Goal: Understand process/instructions: Learn how to perform a task or action

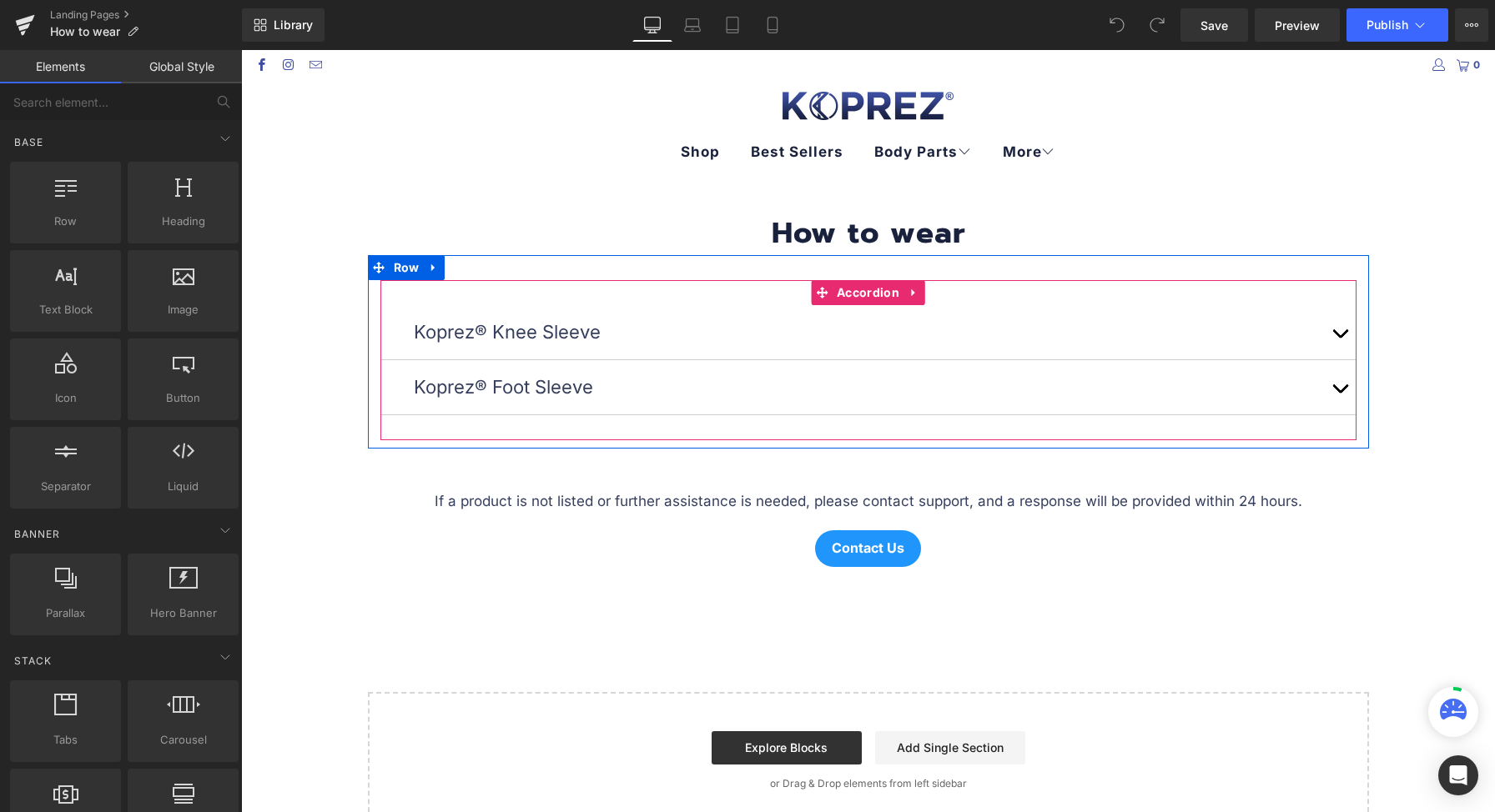
scroll to position [155, 0]
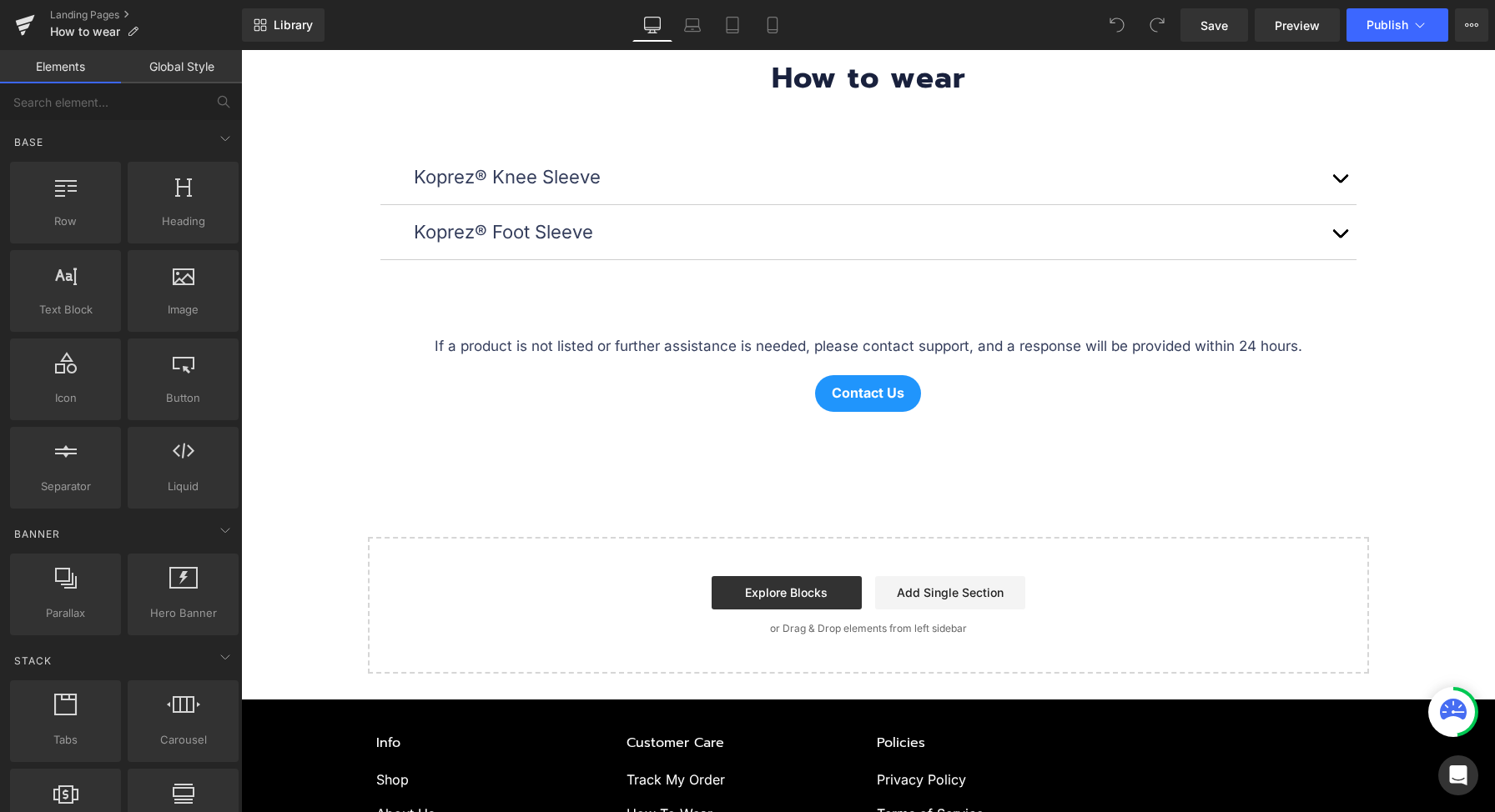
click at [1340, 183] on span "button" at bounding box center [1340, 183] width 0 height 0
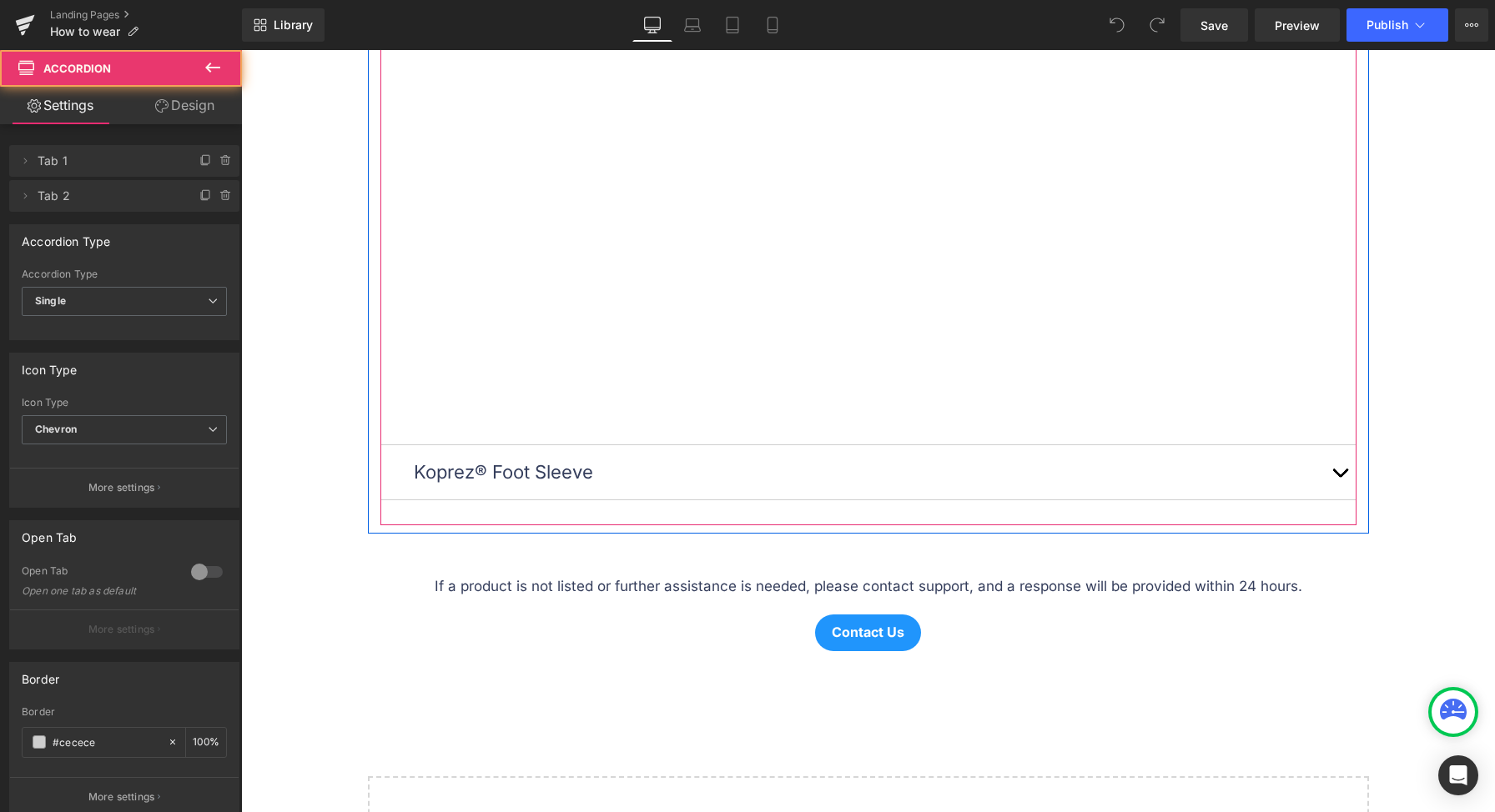
click at [1331, 474] on button "button" at bounding box center [1339, 472] width 34 height 55
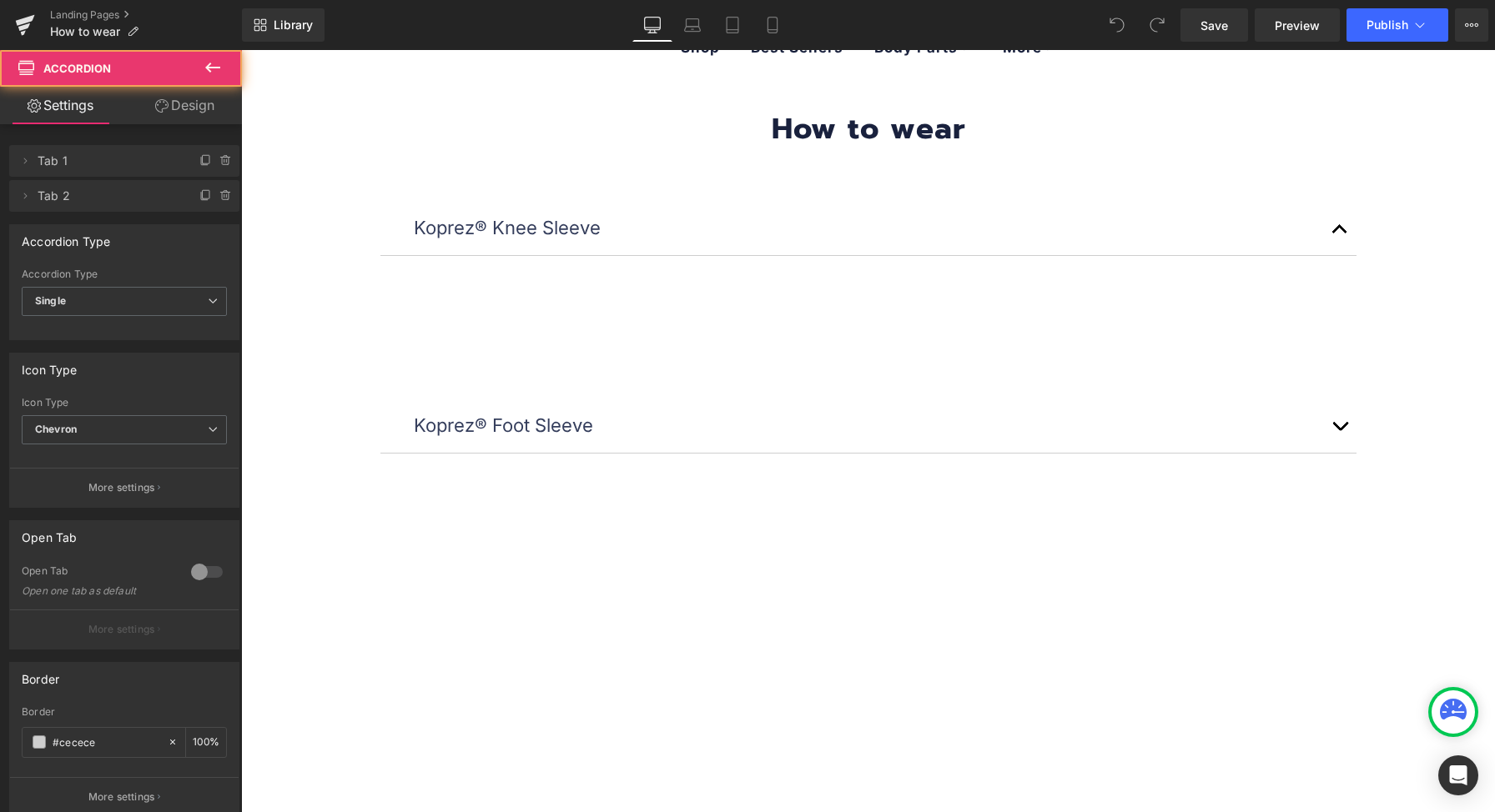
scroll to position [0, 0]
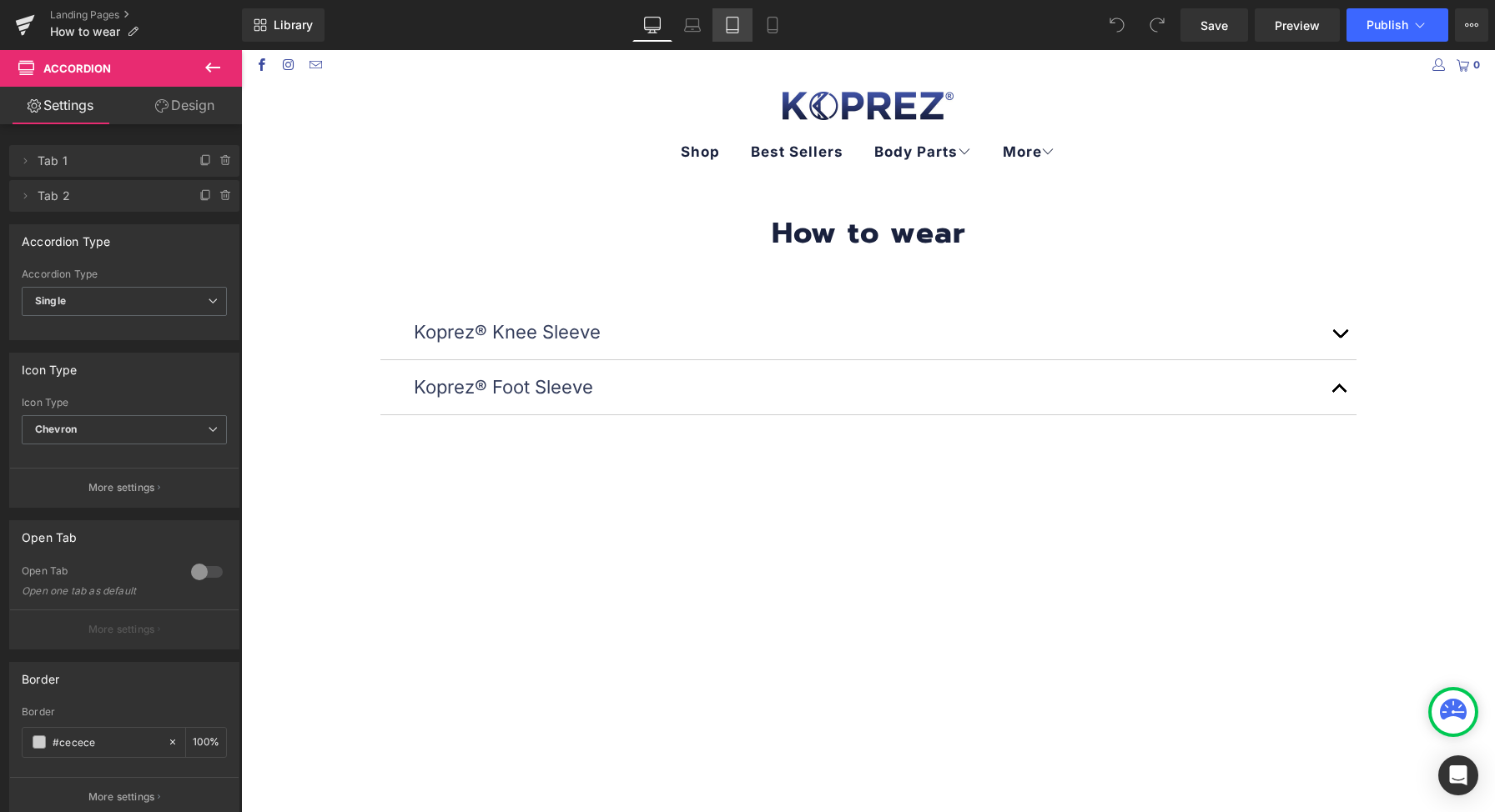
click at [726, 29] on icon at bounding box center [732, 24] width 16 height 16
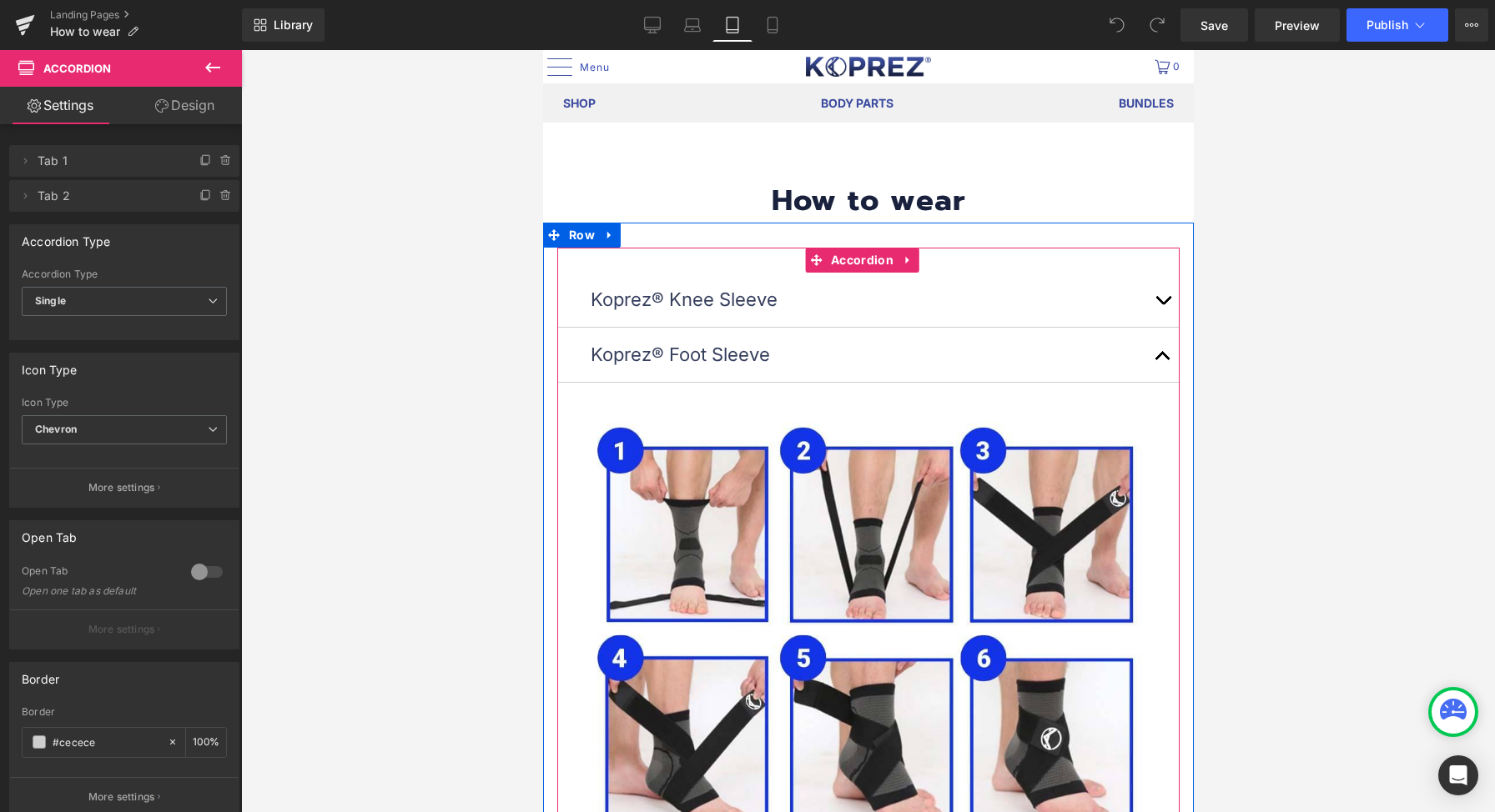
click at [1161, 366] on button "button" at bounding box center [1162, 354] width 34 height 55
click at [1145, 304] on button "button" at bounding box center [1162, 300] width 34 height 55
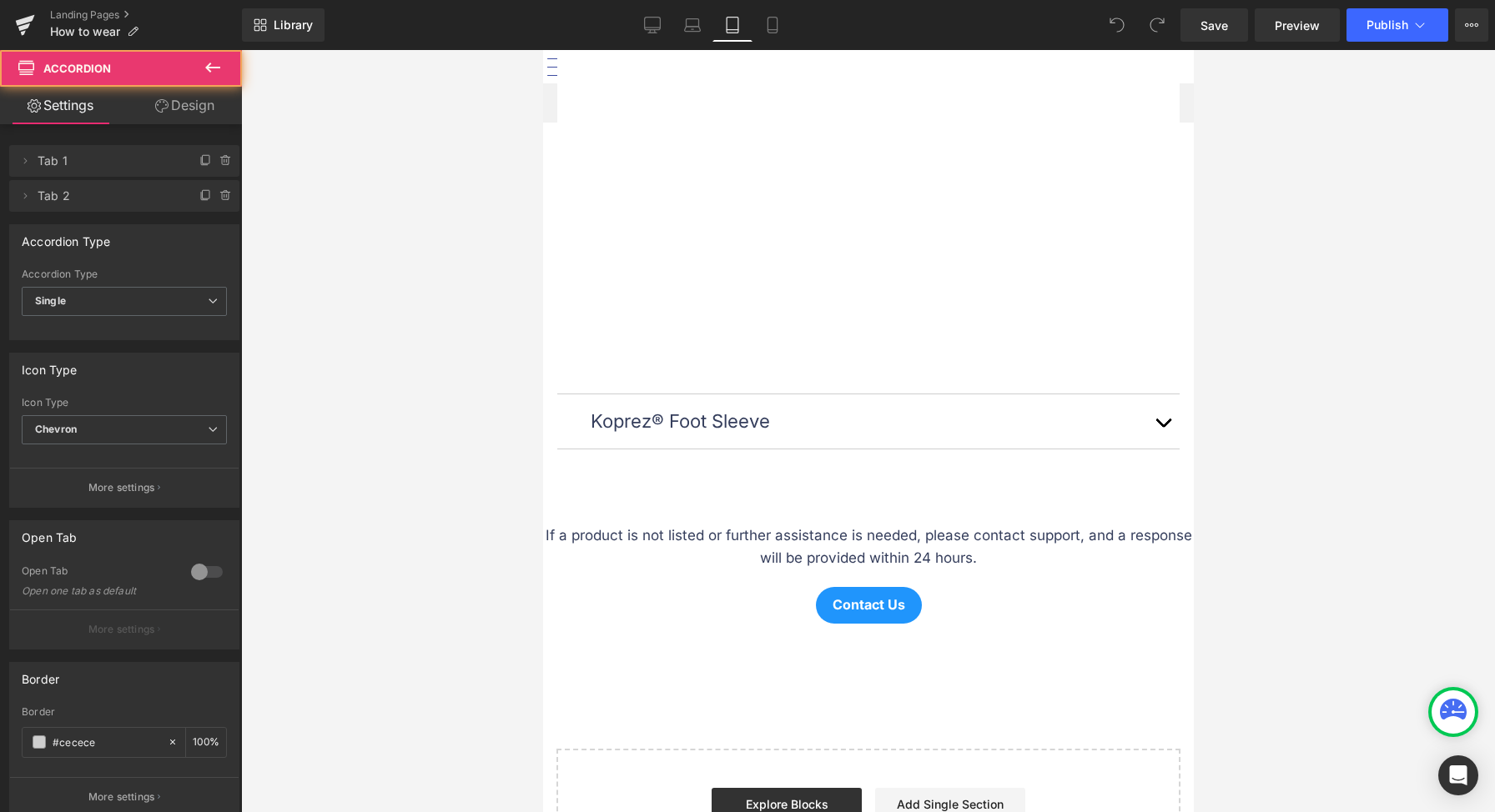
click at [1145, 412] on button "button" at bounding box center [1162, 421] width 34 height 55
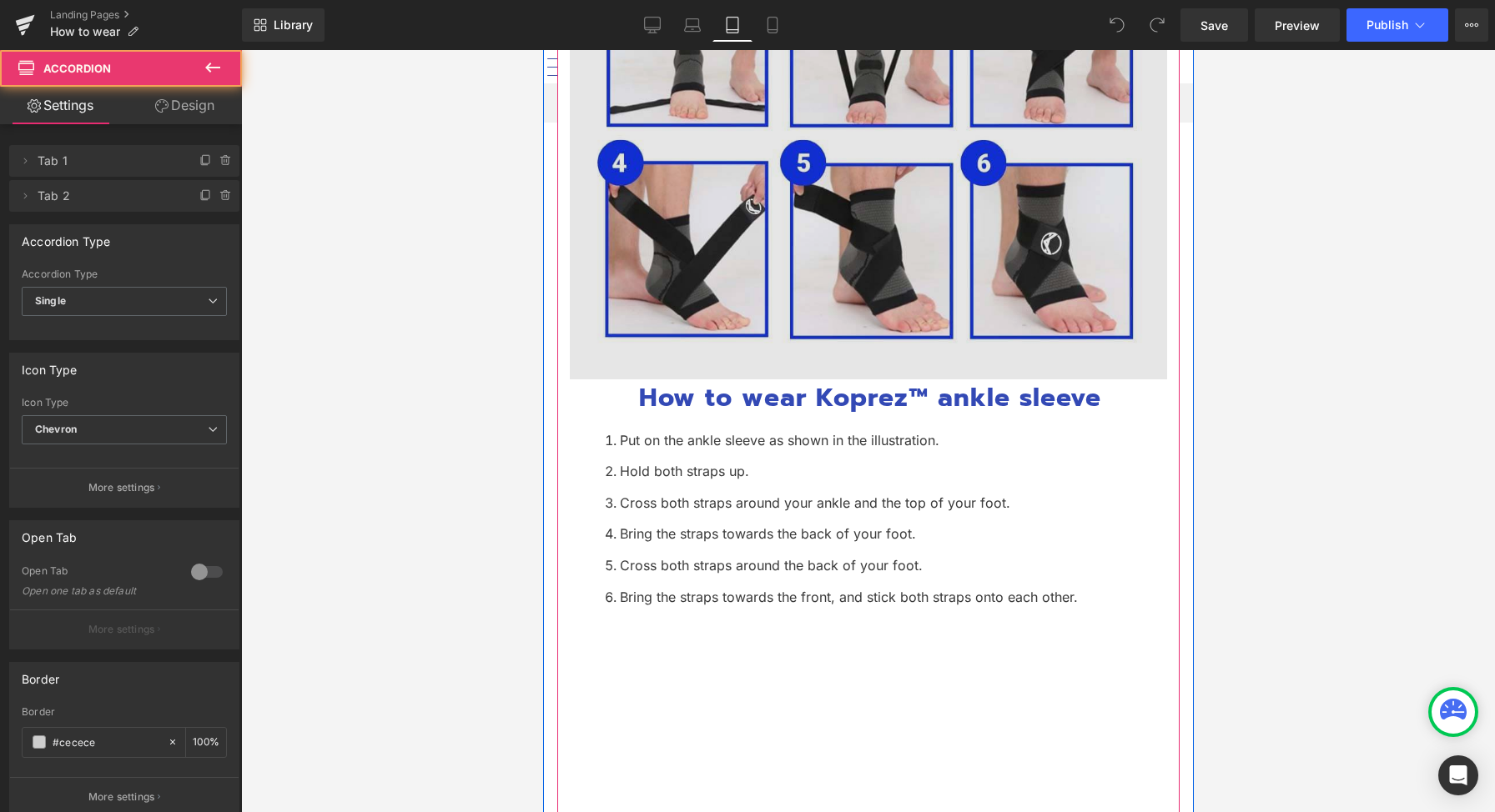
scroll to position [505, 0]
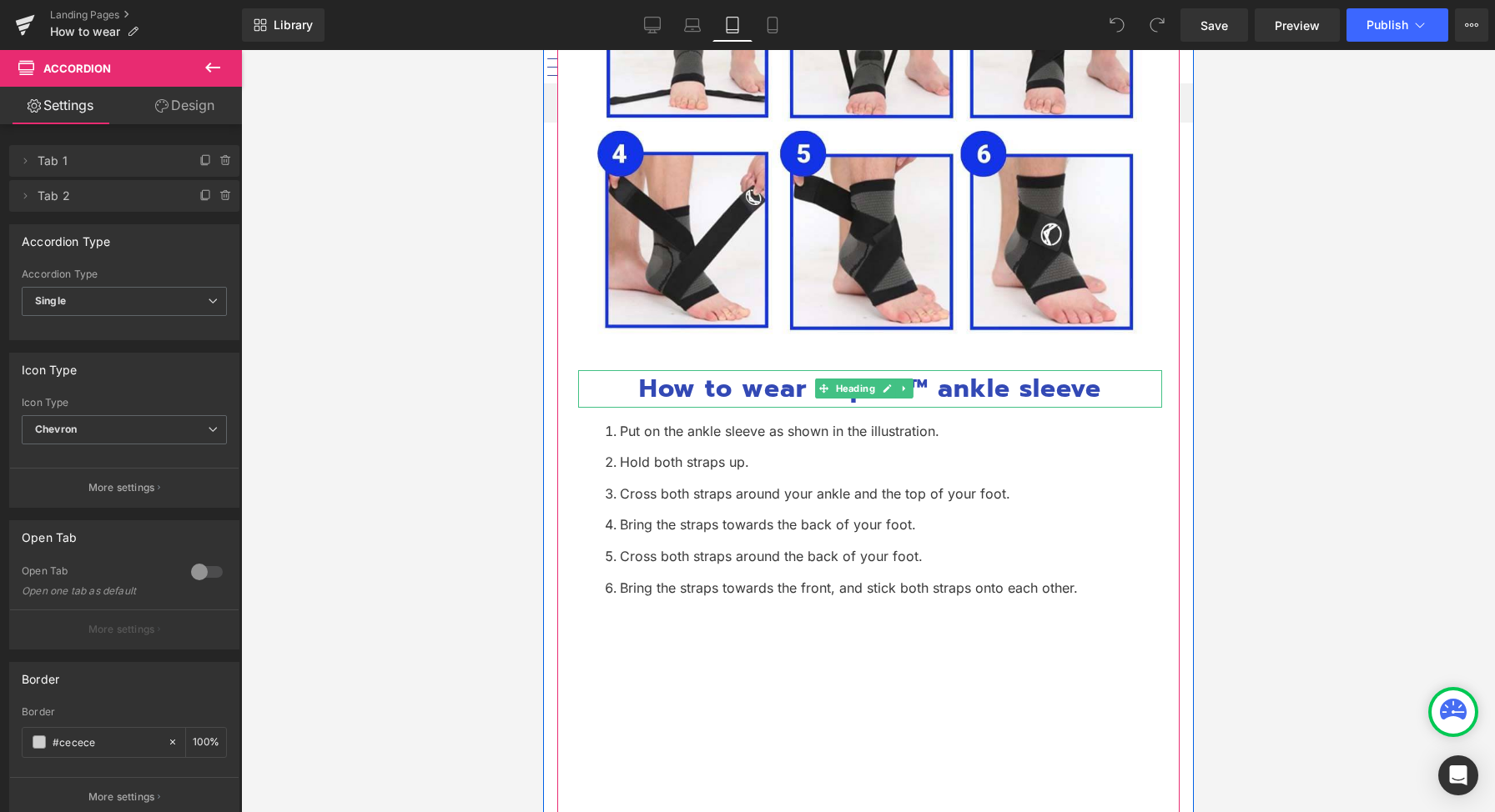
click at [980, 380] on b "How to wear Koprez™ ankle sleeve" at bounding box center [869, 389] width 463 height 38
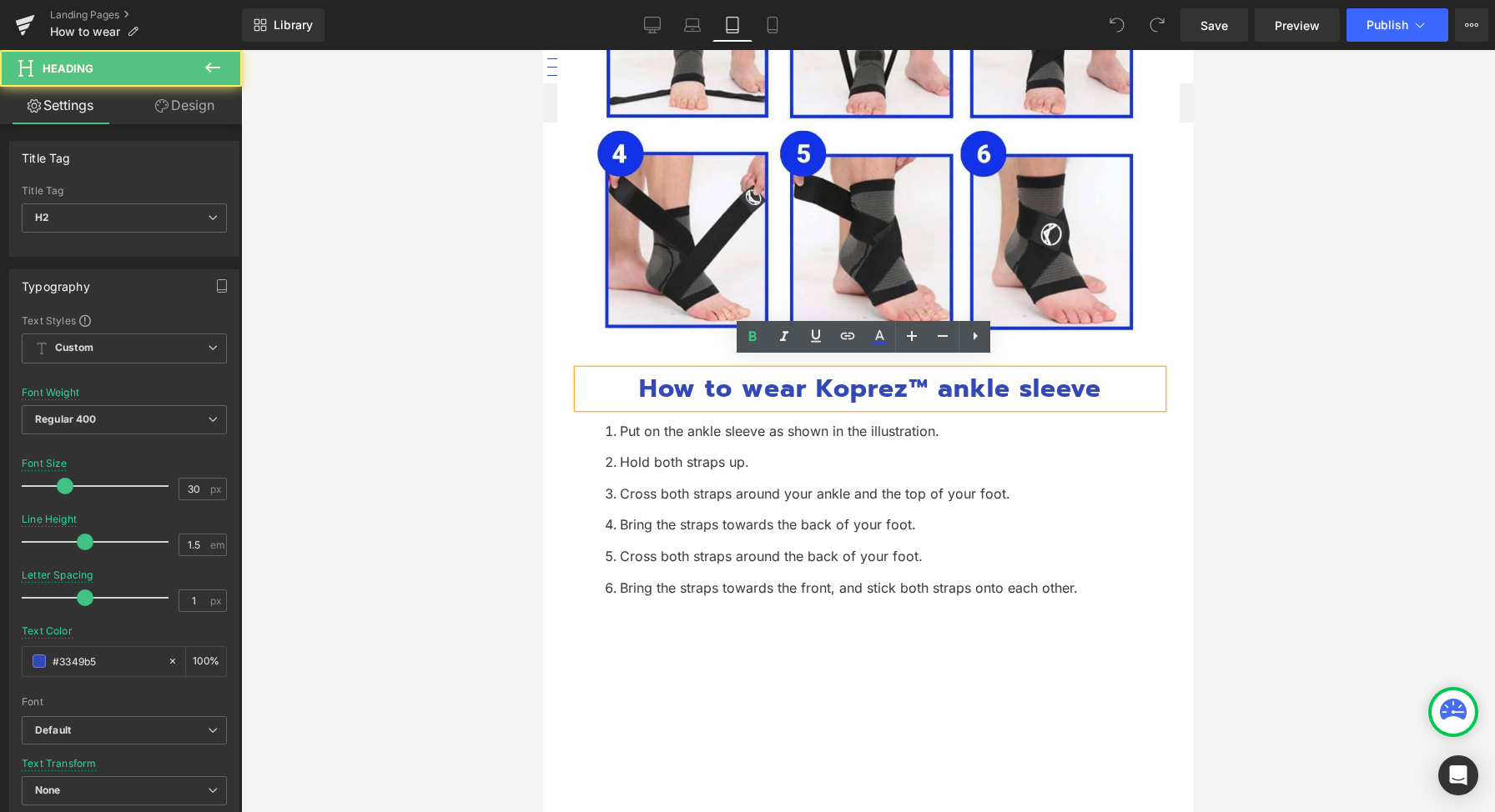
click at [956, 382] on b "How to wear Koprez™ ankle sleeve" at bounding box center [869, 389] width 463 height 38
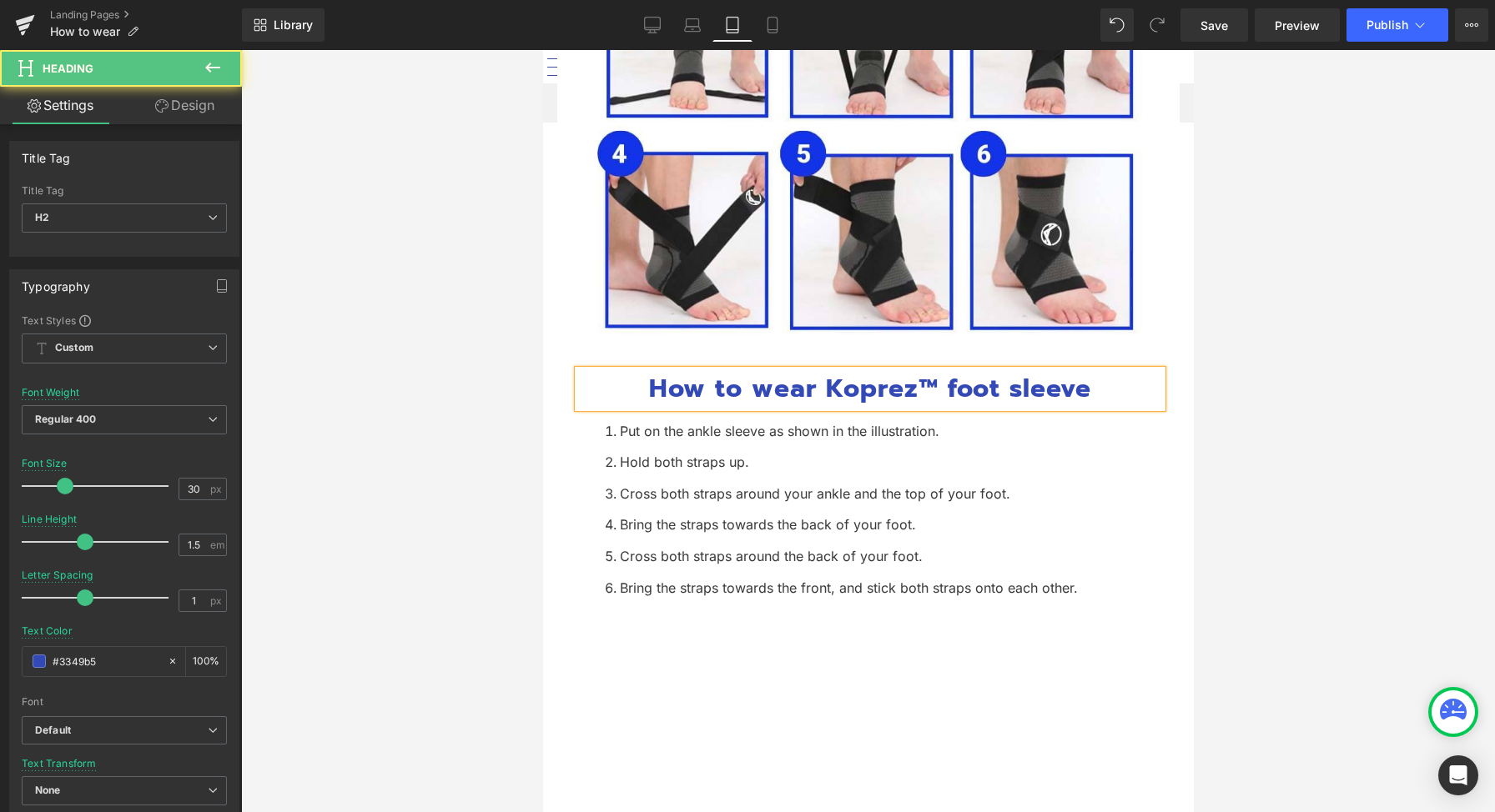
click at [912, 372] on b "How to wear Koprez™ foot sleeve" at bounding box center [870, 389] width 442 height 38
drag, startPoint x: 912, startPoint y: 375, endPoint x: 927, endPoint y: 377, distance: 15.1
click at [927, 377] on b "How to wear Koprez™ foot sleeve" at bounding box center [870, 389] width 442 height 38
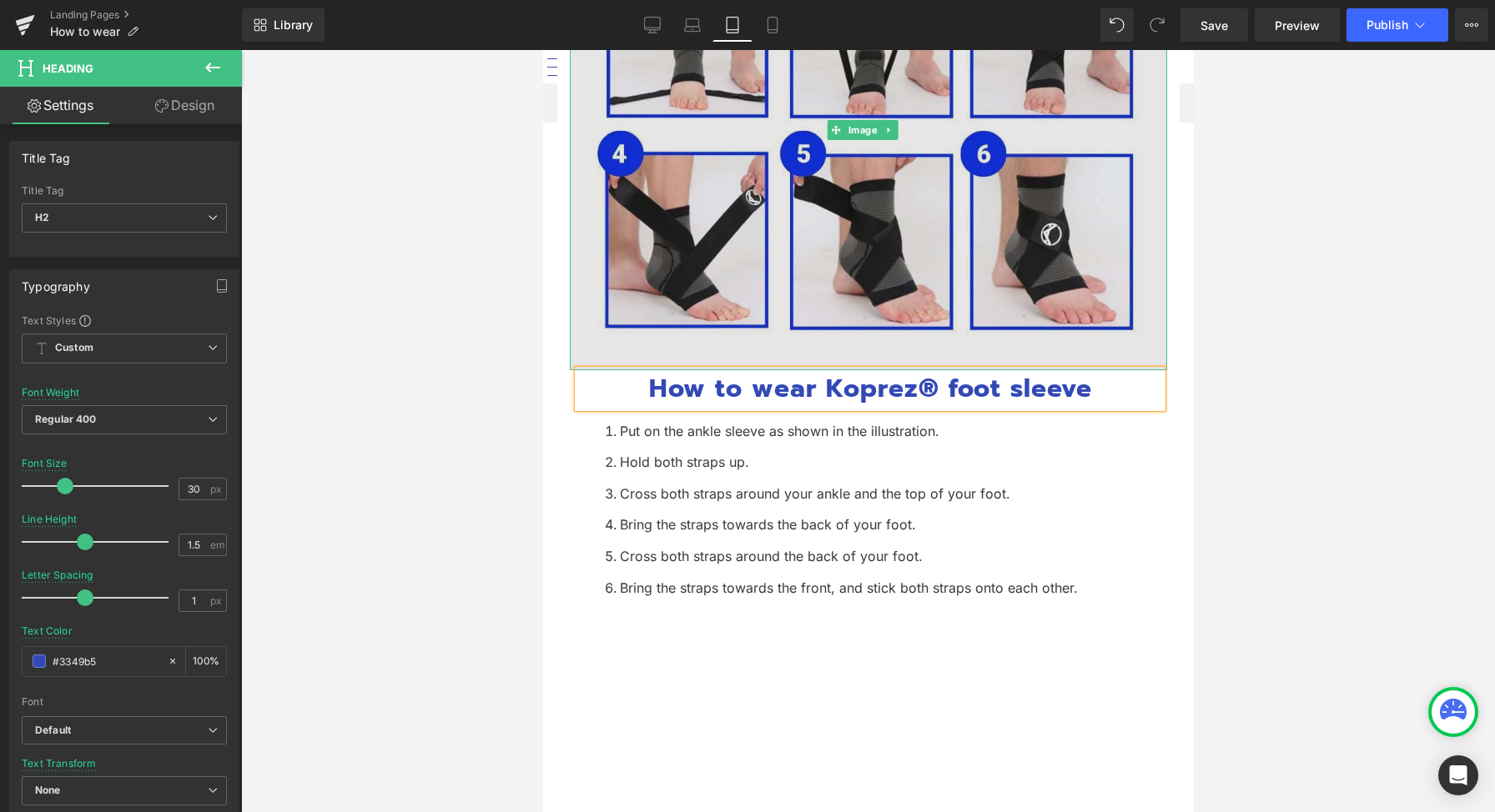
click at [961, 235] on img at bounding box center [868, 130] width 598 height 479
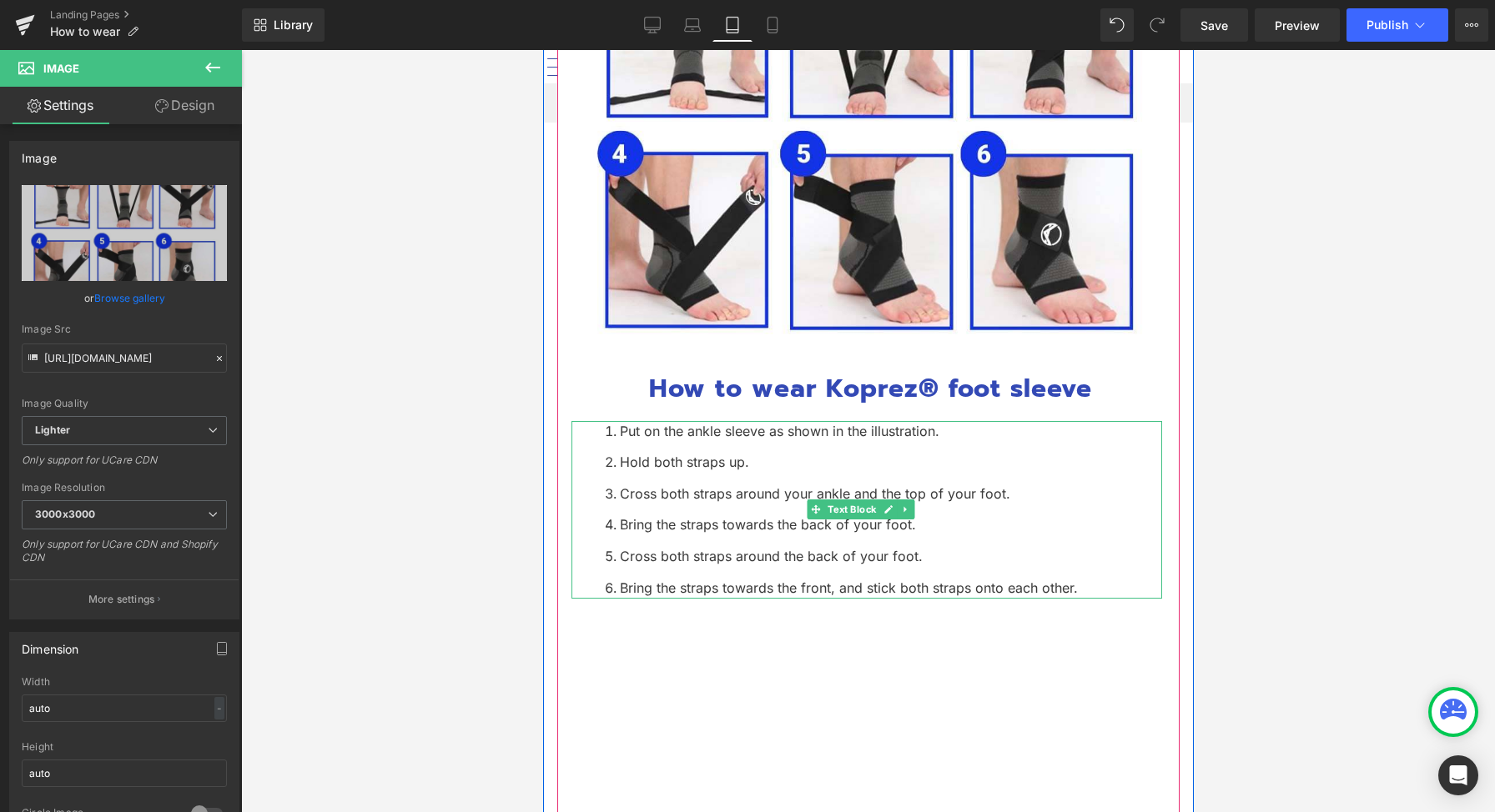
click at [721, 498] on ol "Put on the ankle sleeve as shown in the illustration. Hold both straps up. Cros…" at bounding box center [866, 510] width 591 height 178
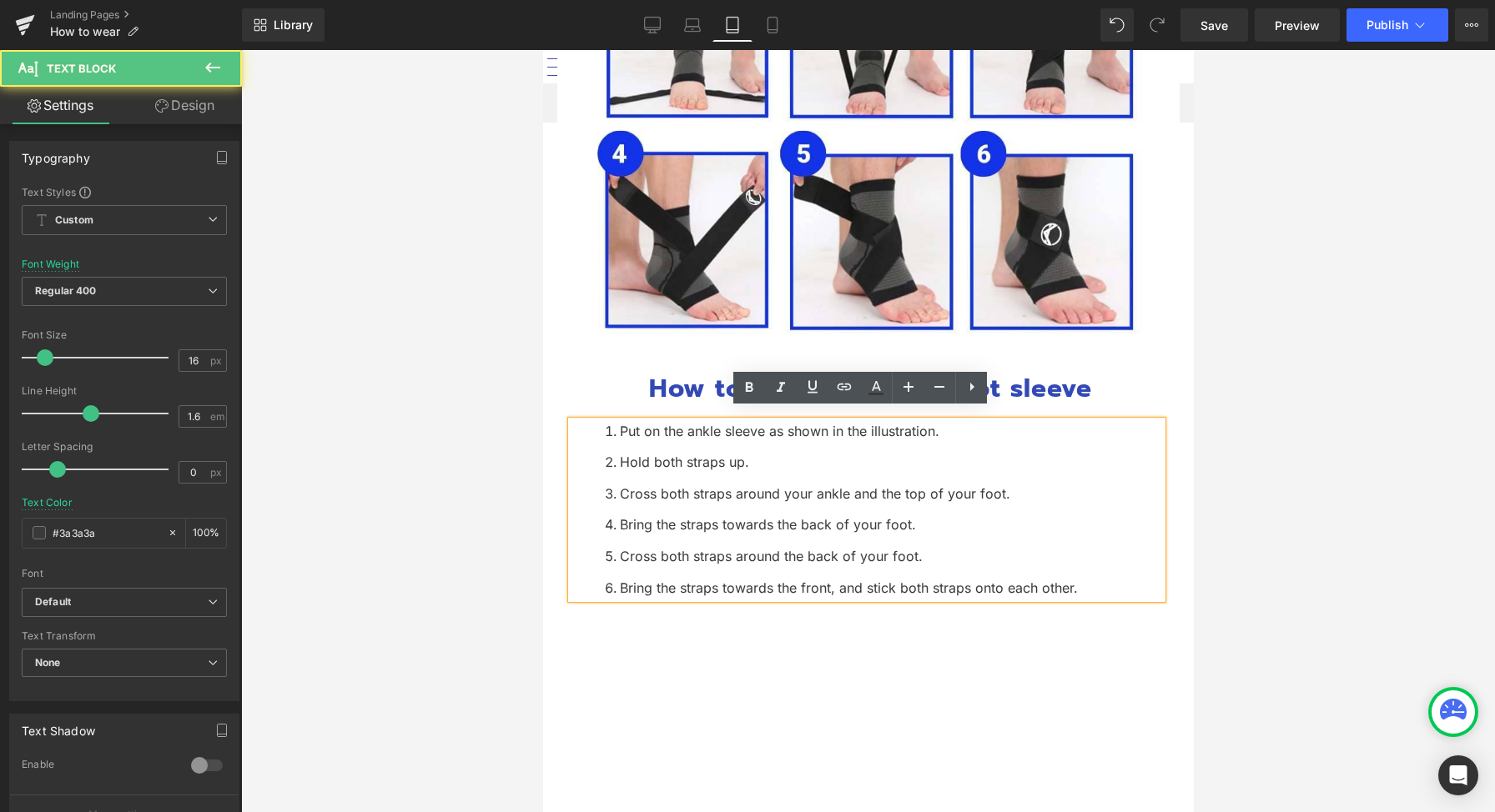
click at [828, 484] on li "Cross both straps around your ankle and the top of your foot." at bounding box center [883, 494] width 557 height 22
click at [822, 485] on li "Cross both straps around your ankle and the top of your foot." at bounding box center [883, 494] width 557 height 22
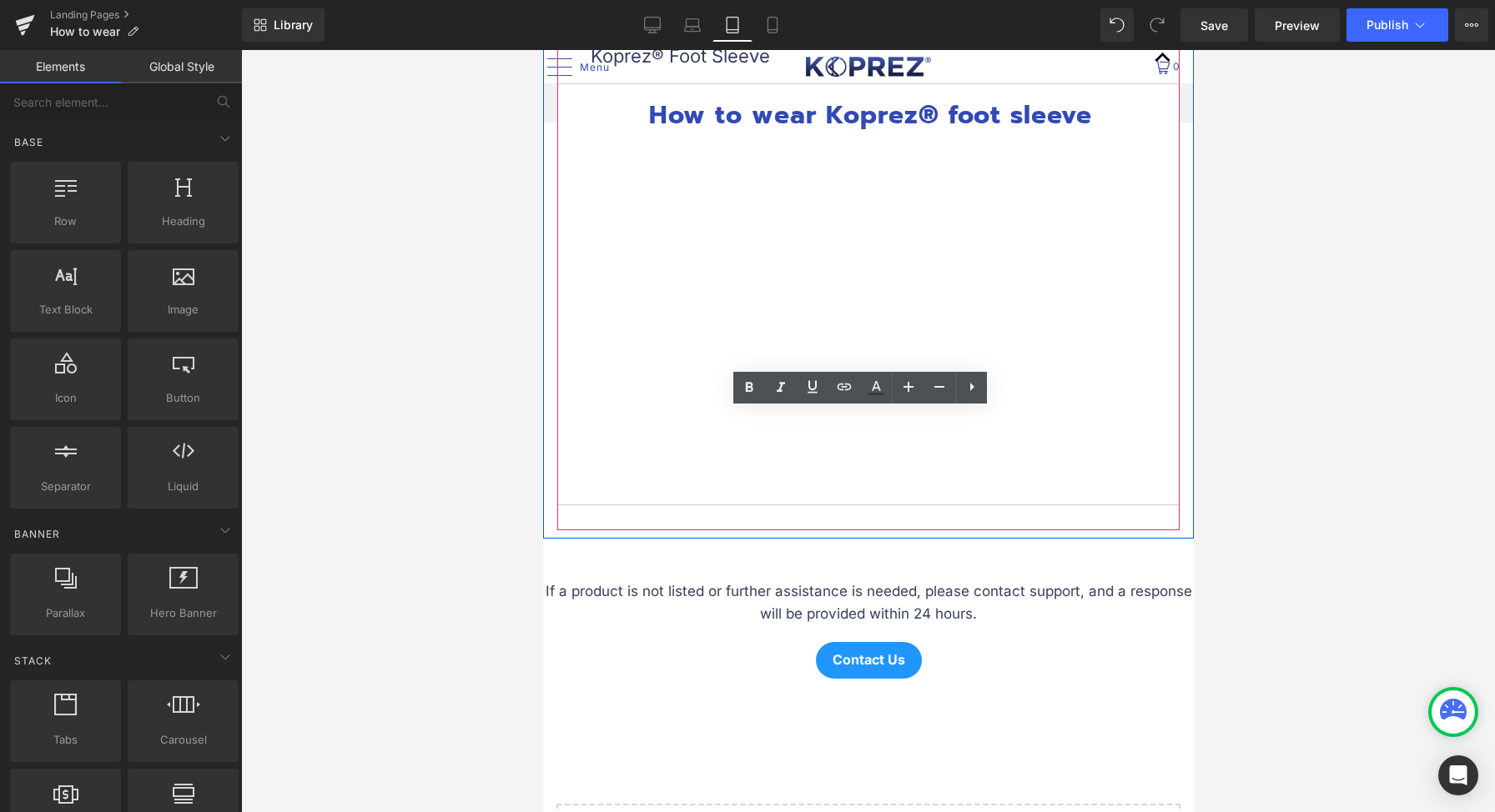
scroll to position [210, 0]
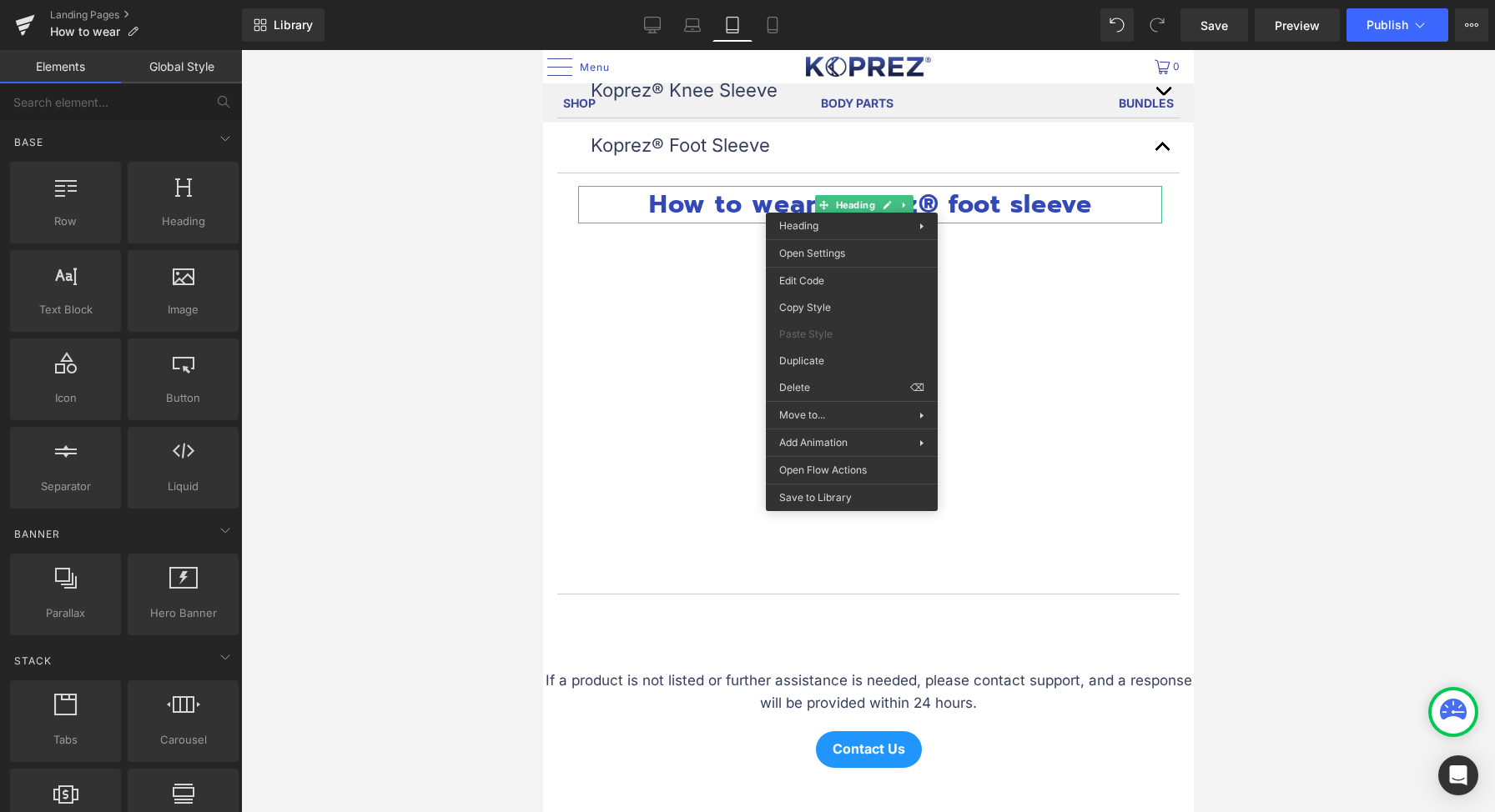
click at [1321, 410] on div at bounding box center [868, 431] width 1254 height 762
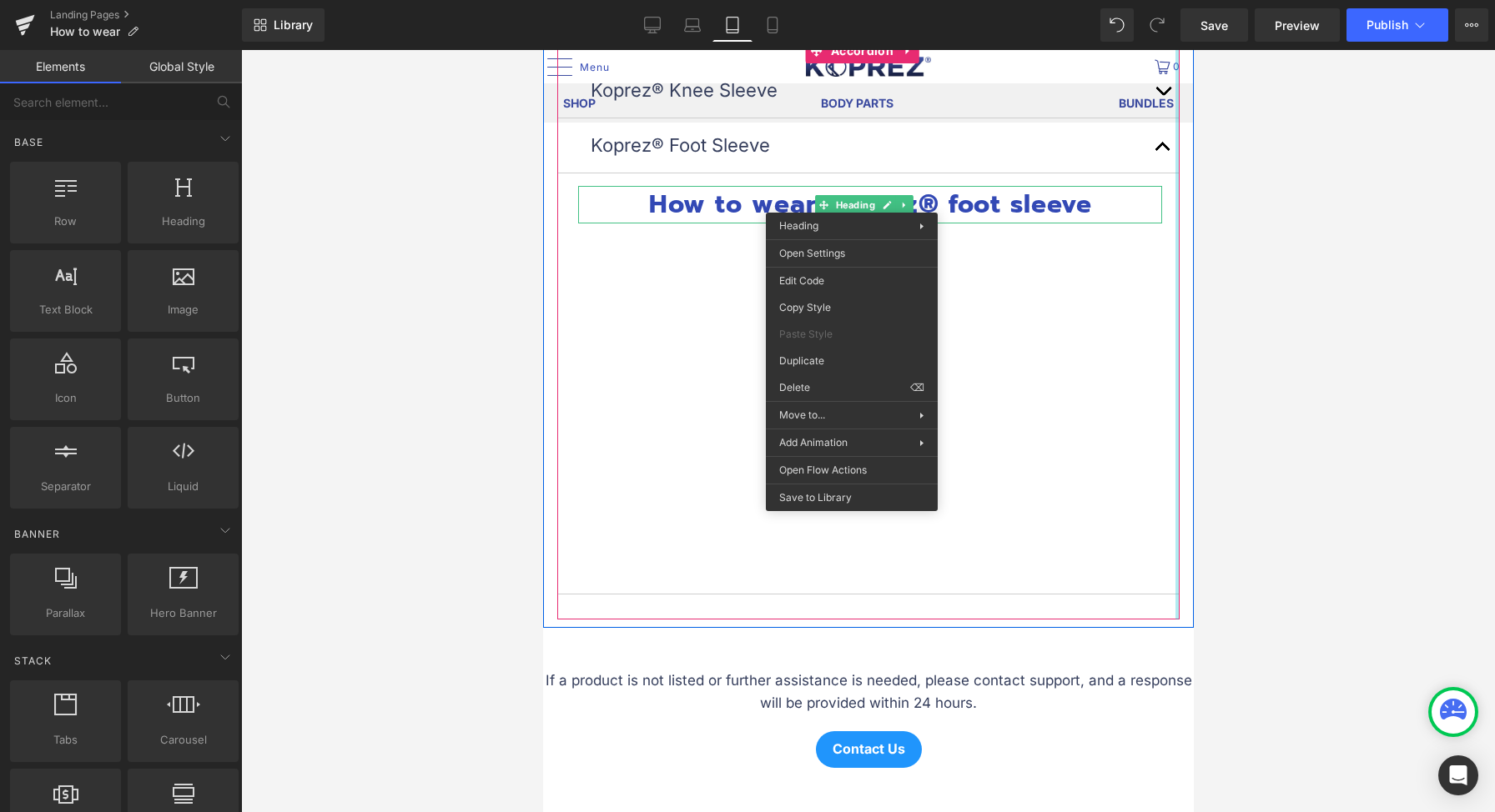
click at [1189, 265] on div at bounding box center [1190, 321] width 4 height 615
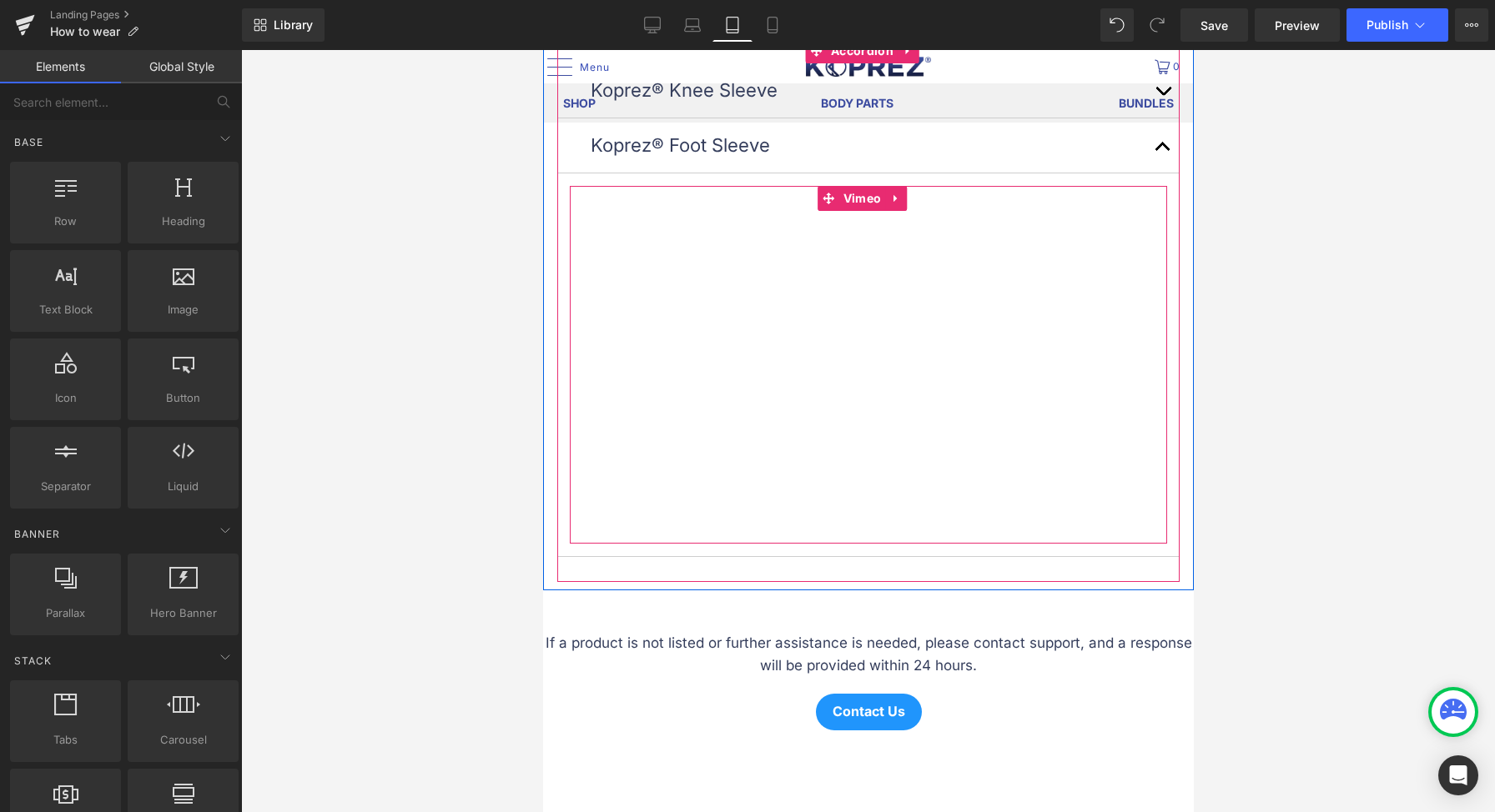
scroll to position [0, 0]
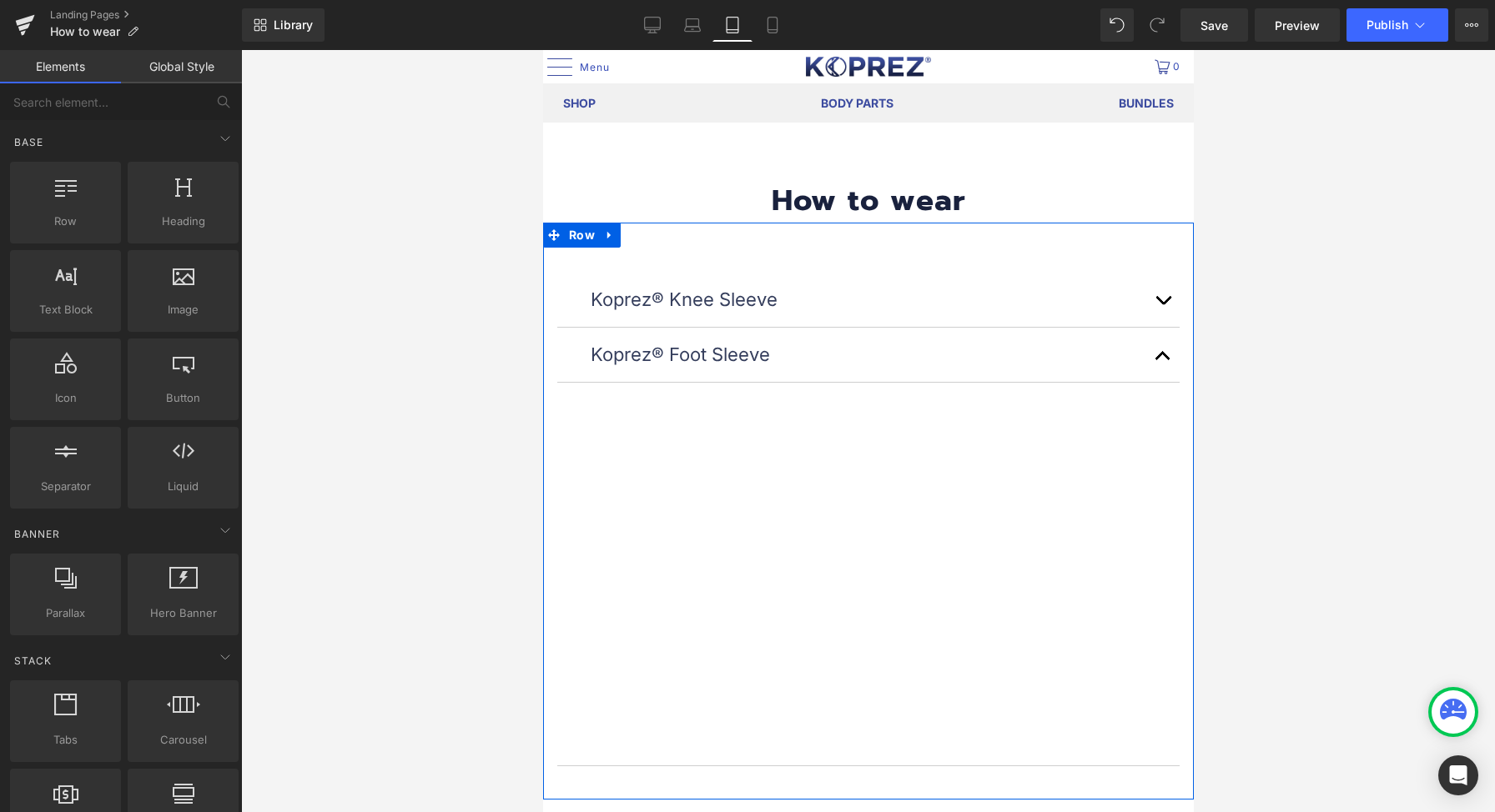
click at [1145, 304] on button "button" at bounding box center [1162, 300] width 34 height 55
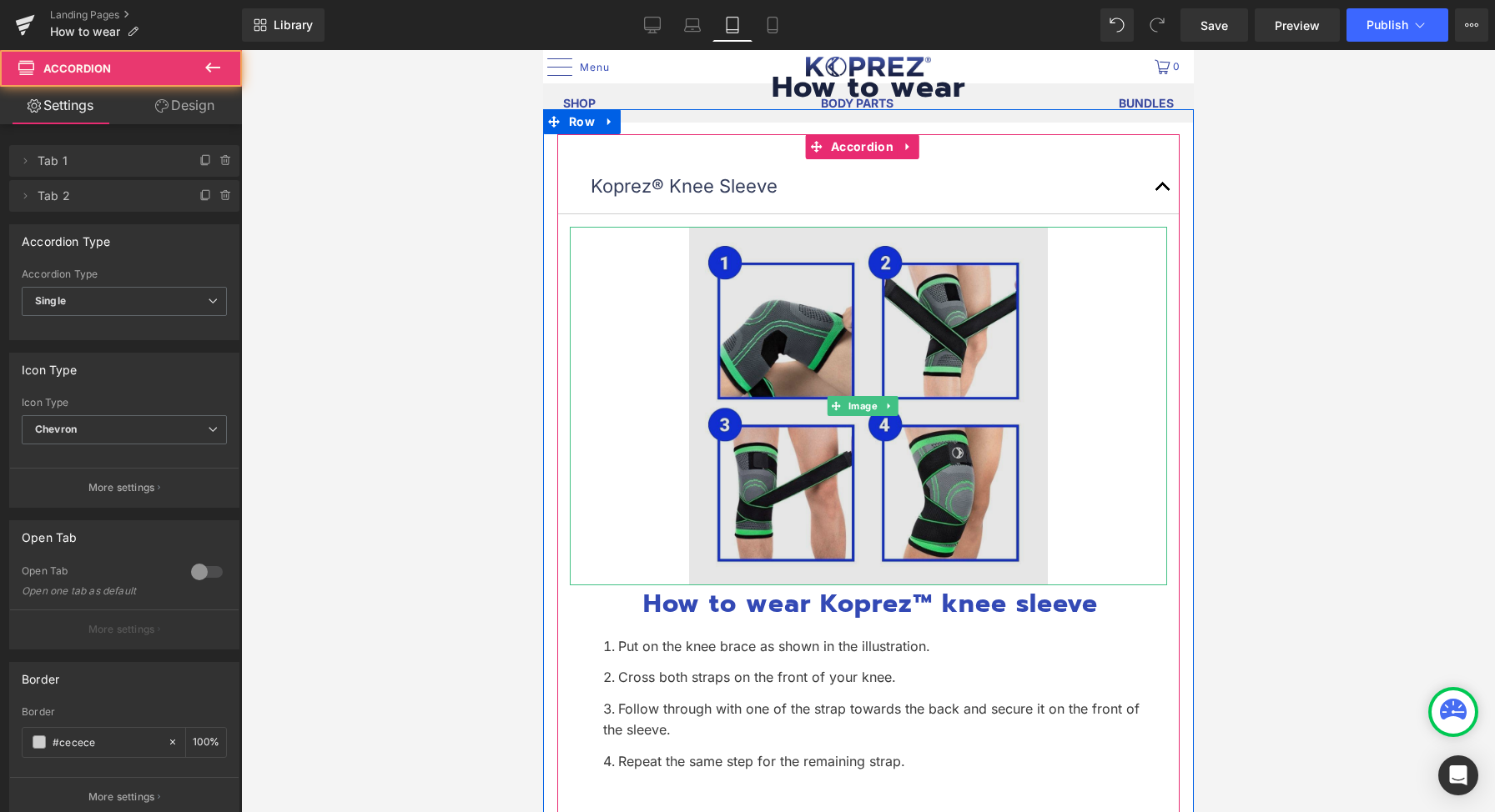
scroll to position [150, 0]
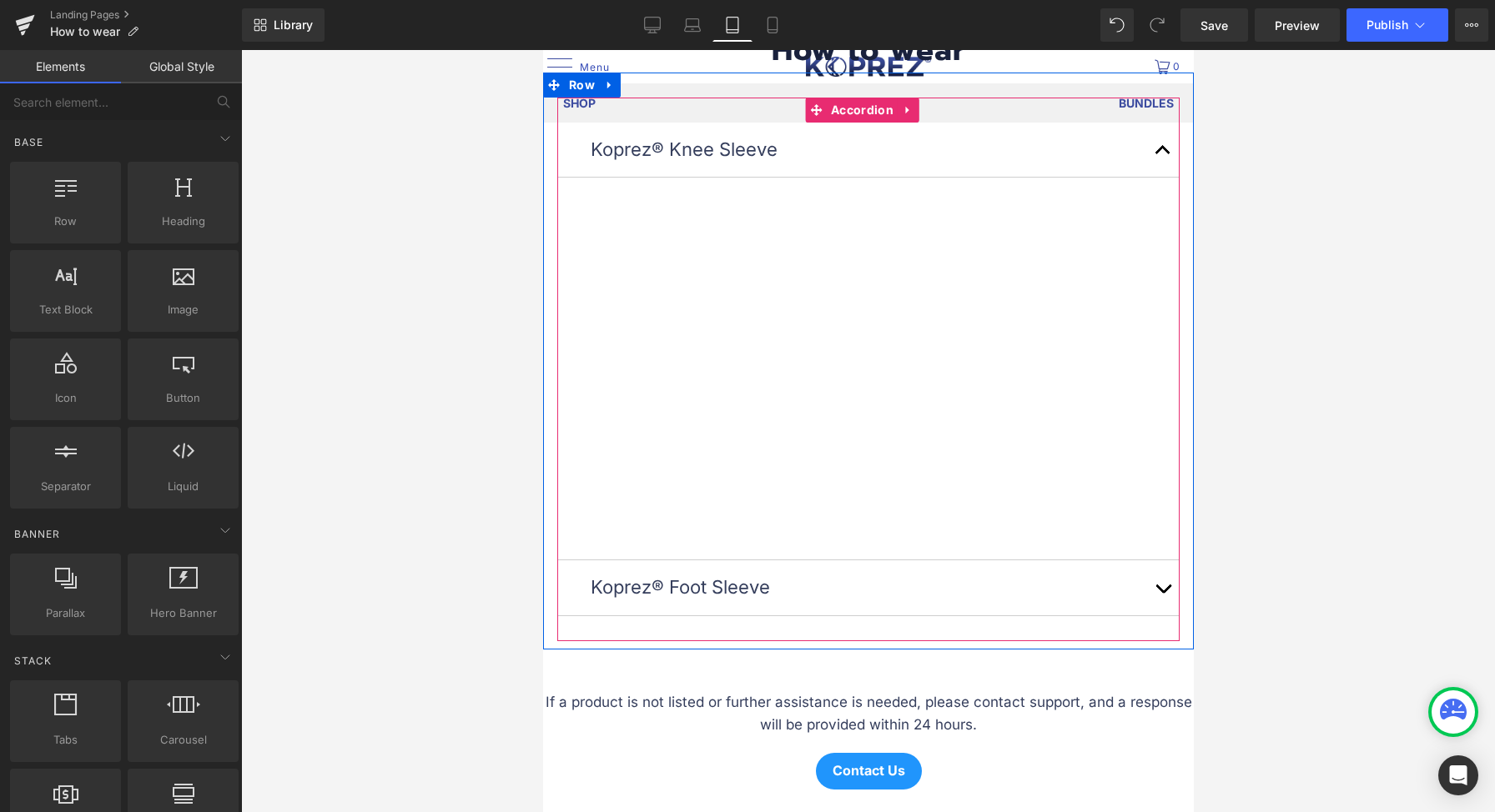
click at [1162, 154] on span "button" at bounding box center [1162, 154] width 0 height 0
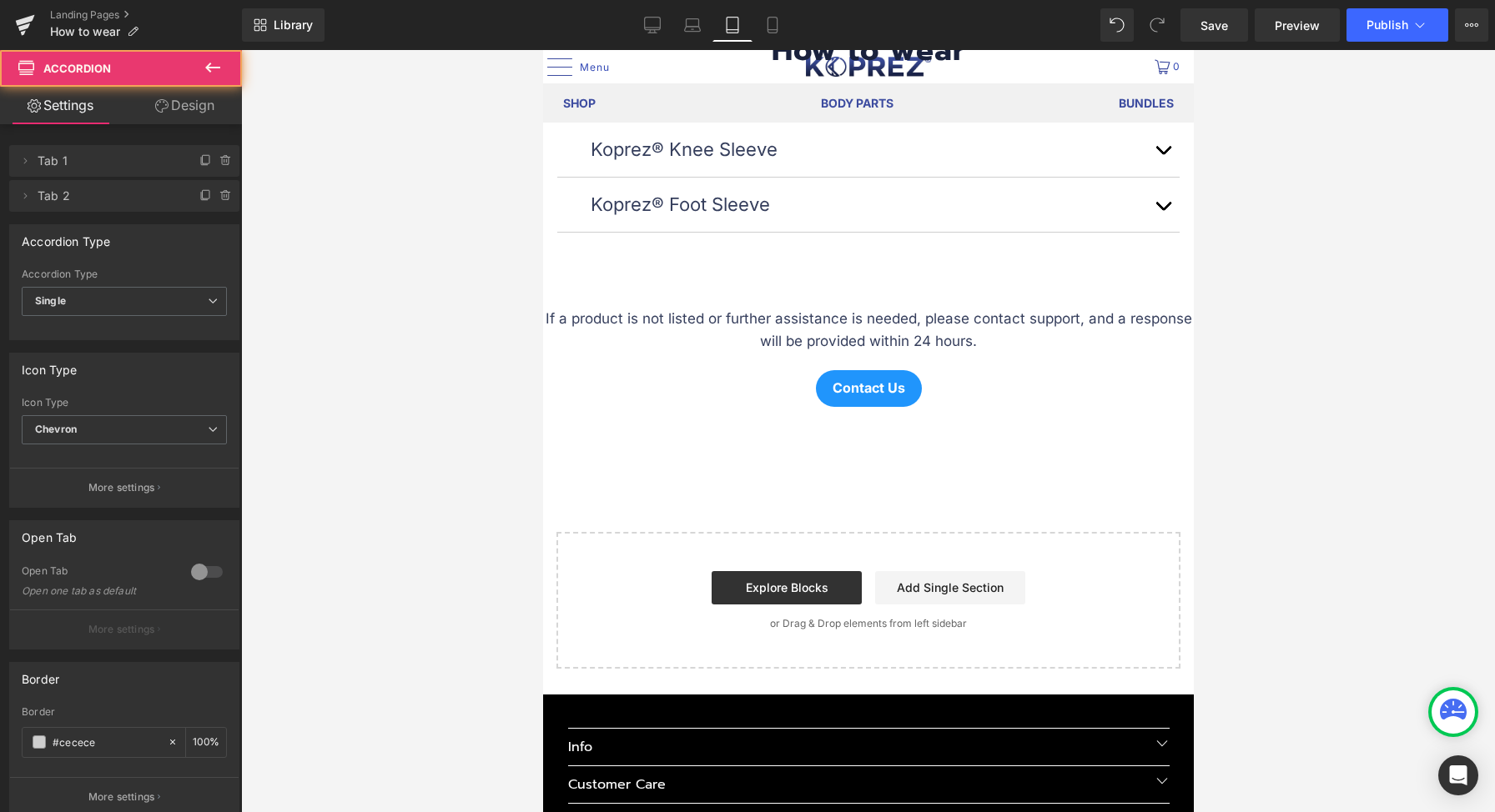
click at [1142, 276] on div "Text Block How to wear Heading Row Koprez® Knee Sleeve Text Block Vimeo Koprez®…" at bounding box center [867, 339] width 650 height 661
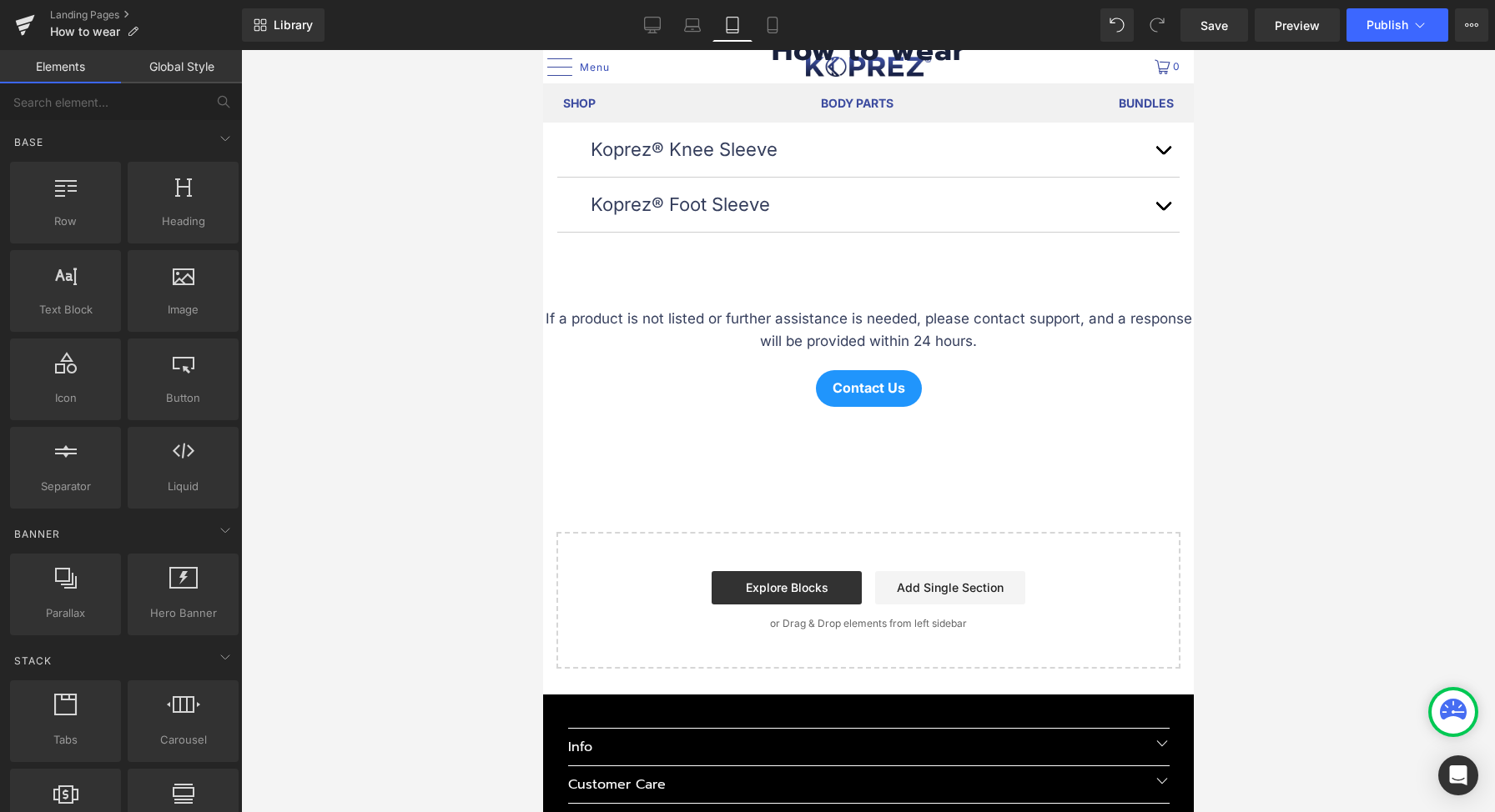
click at [1148, 195] on button "button" at bounding box center [1162, 205] width 34 height 55
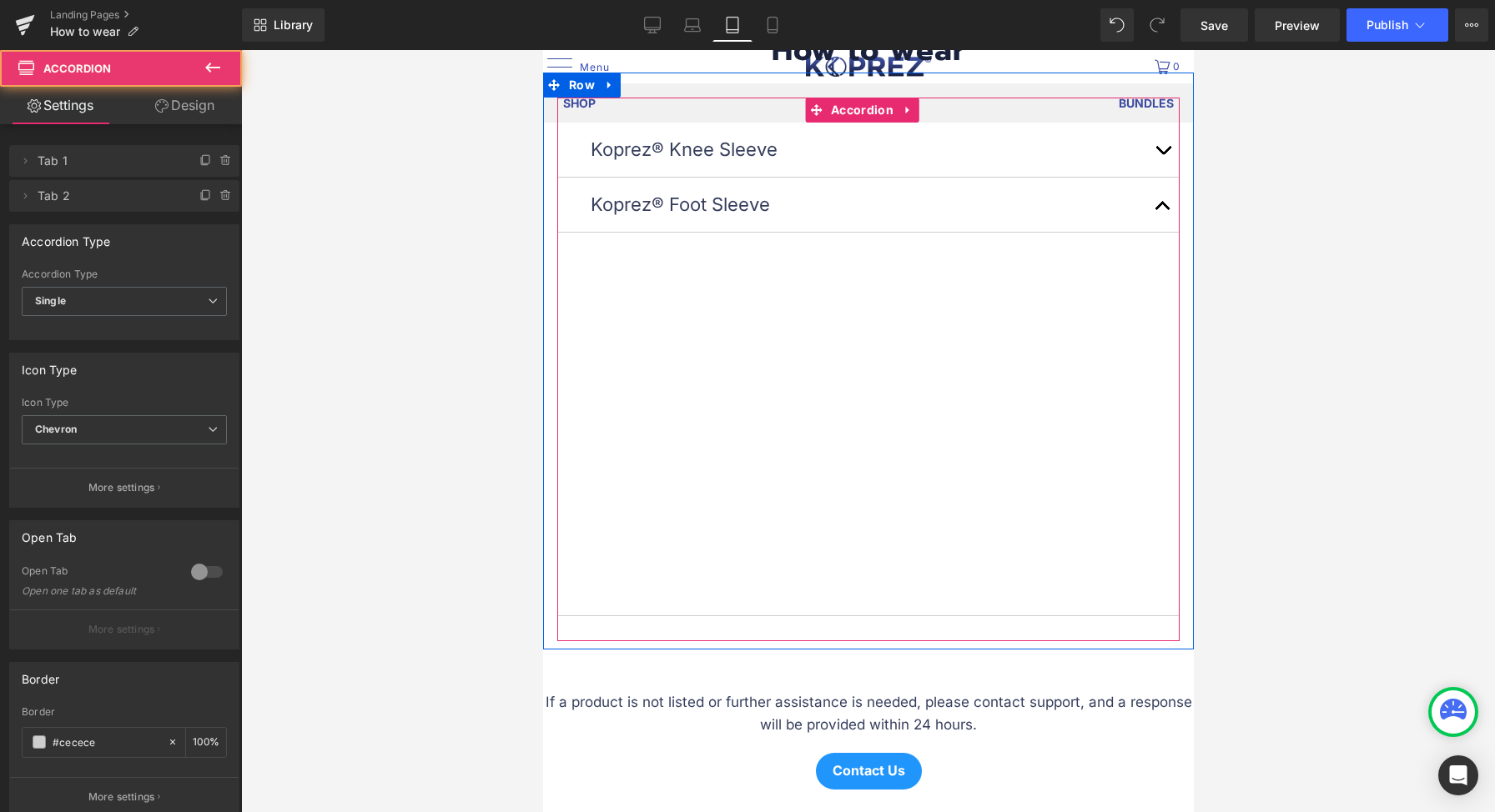
click at [1148, 195] on button "button" at bounding box center [1162, 205] width 34 height 55
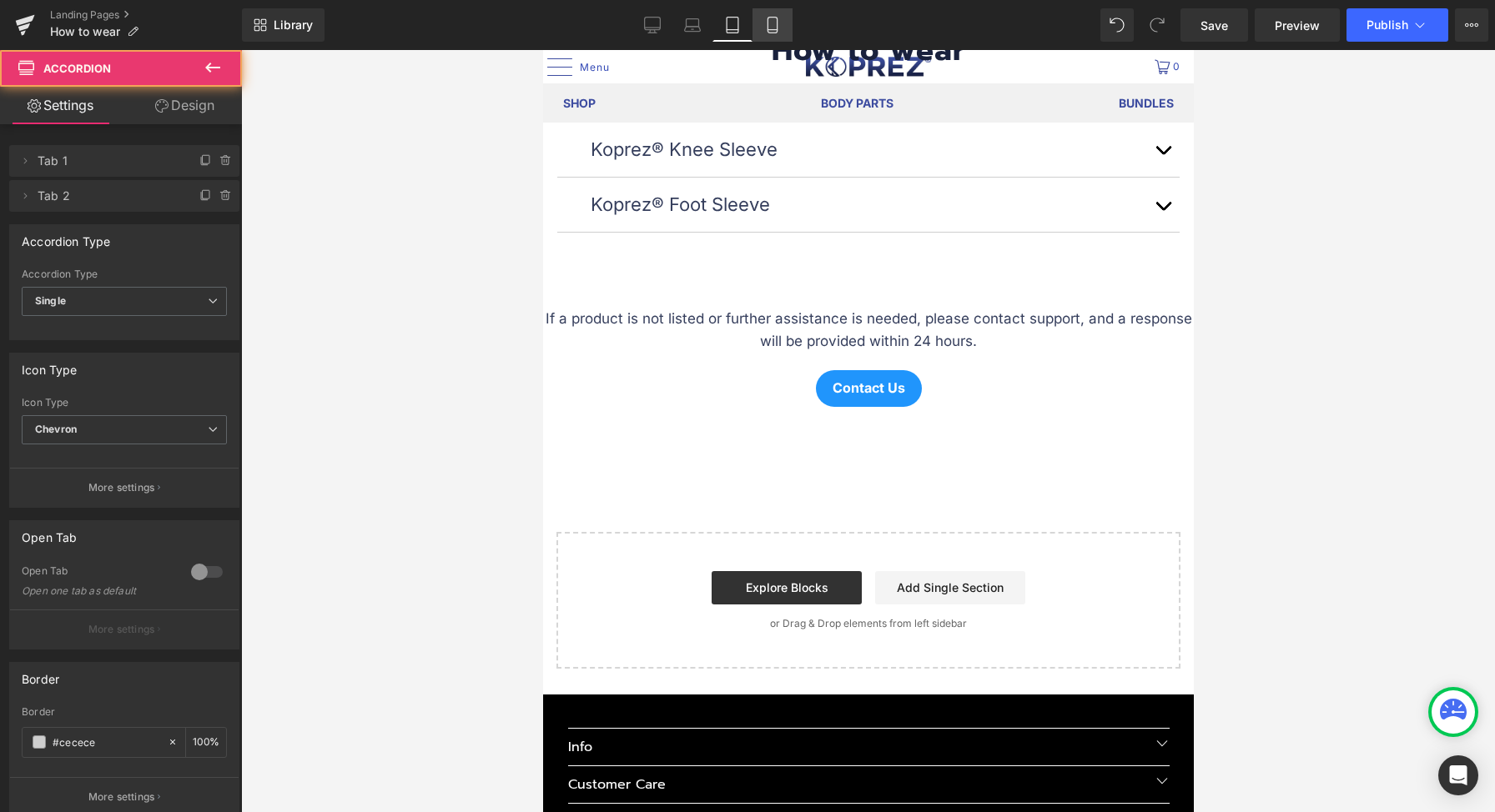
click at [777, 23] on icon at bounding box center [772, 24] width 16 height 16
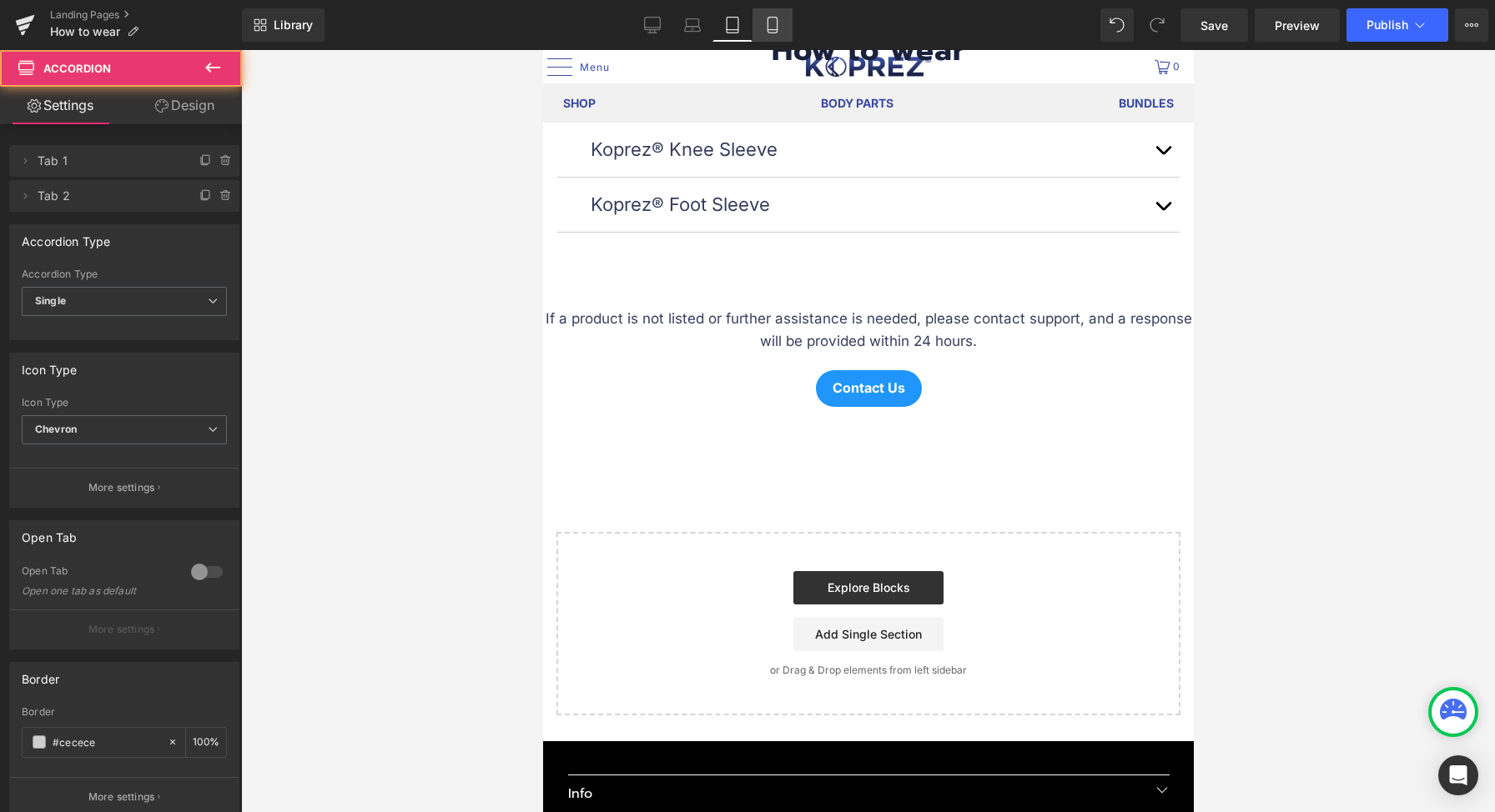
scroll to position [114, 0]
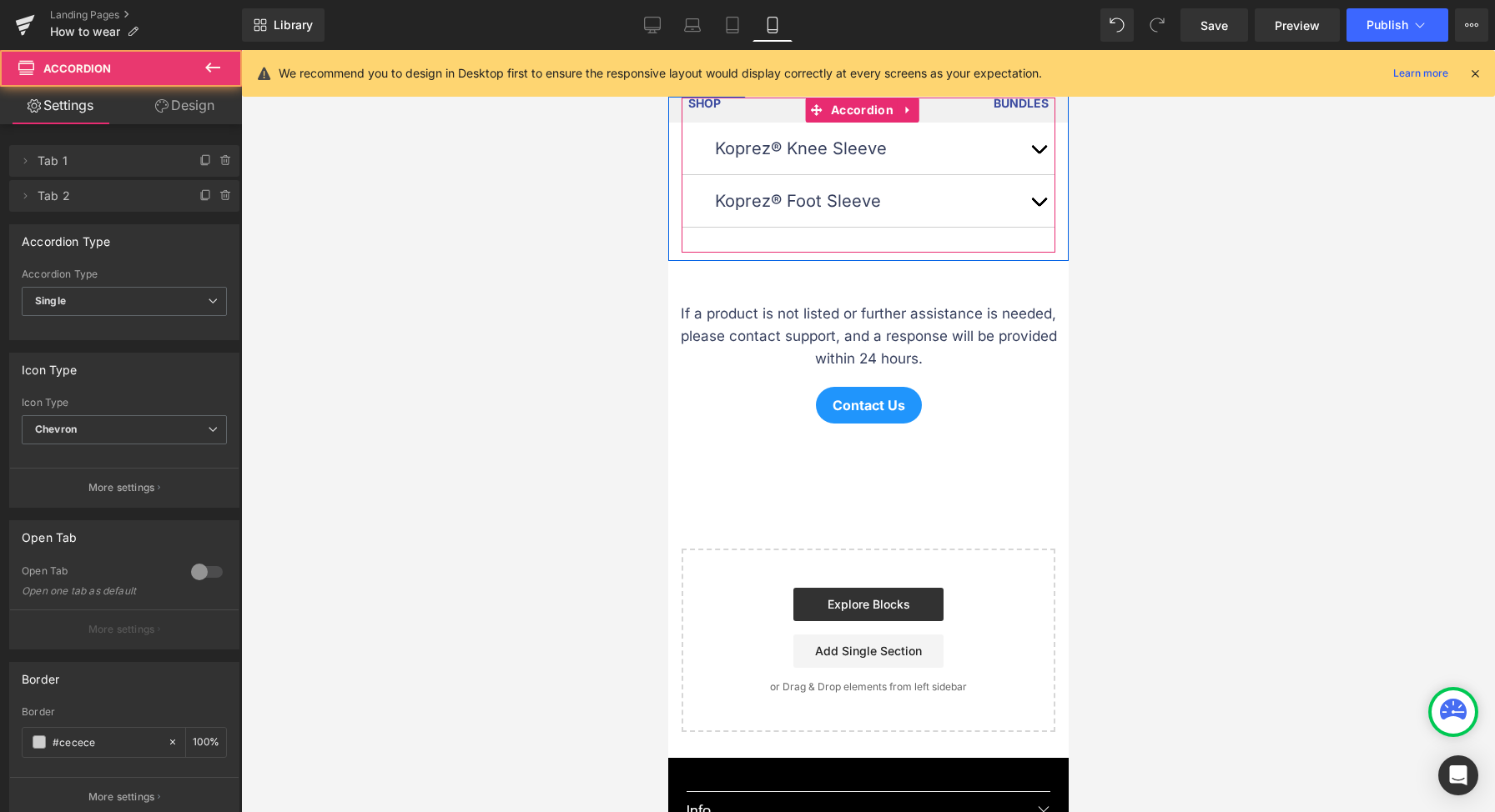
click at [1033, 205] on button "button" at bounding box center [1037, 201] width 34 height 52
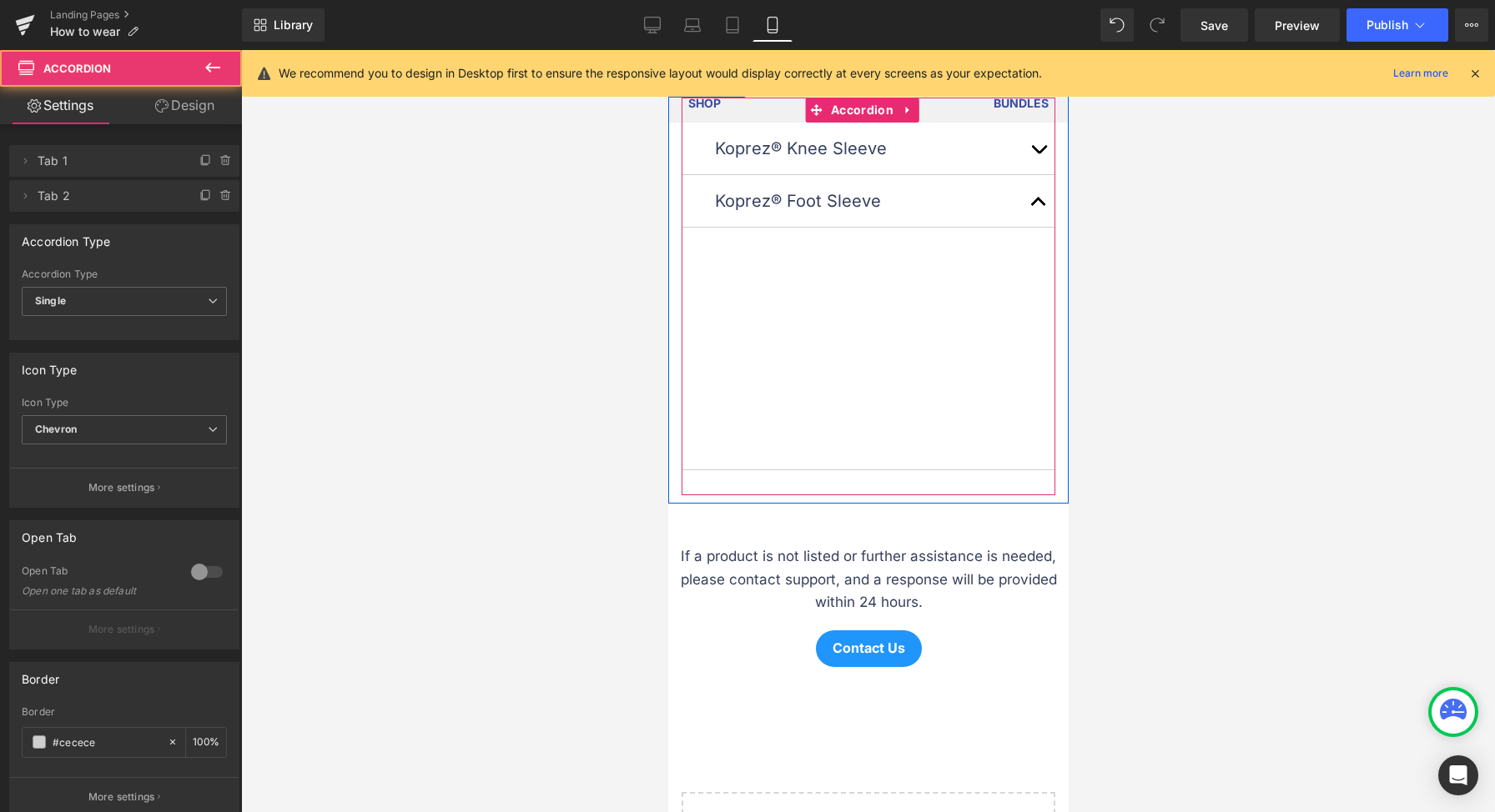
click at [1021, 142] on button "button" at bounding box center [1037, 148] width 34 height 52
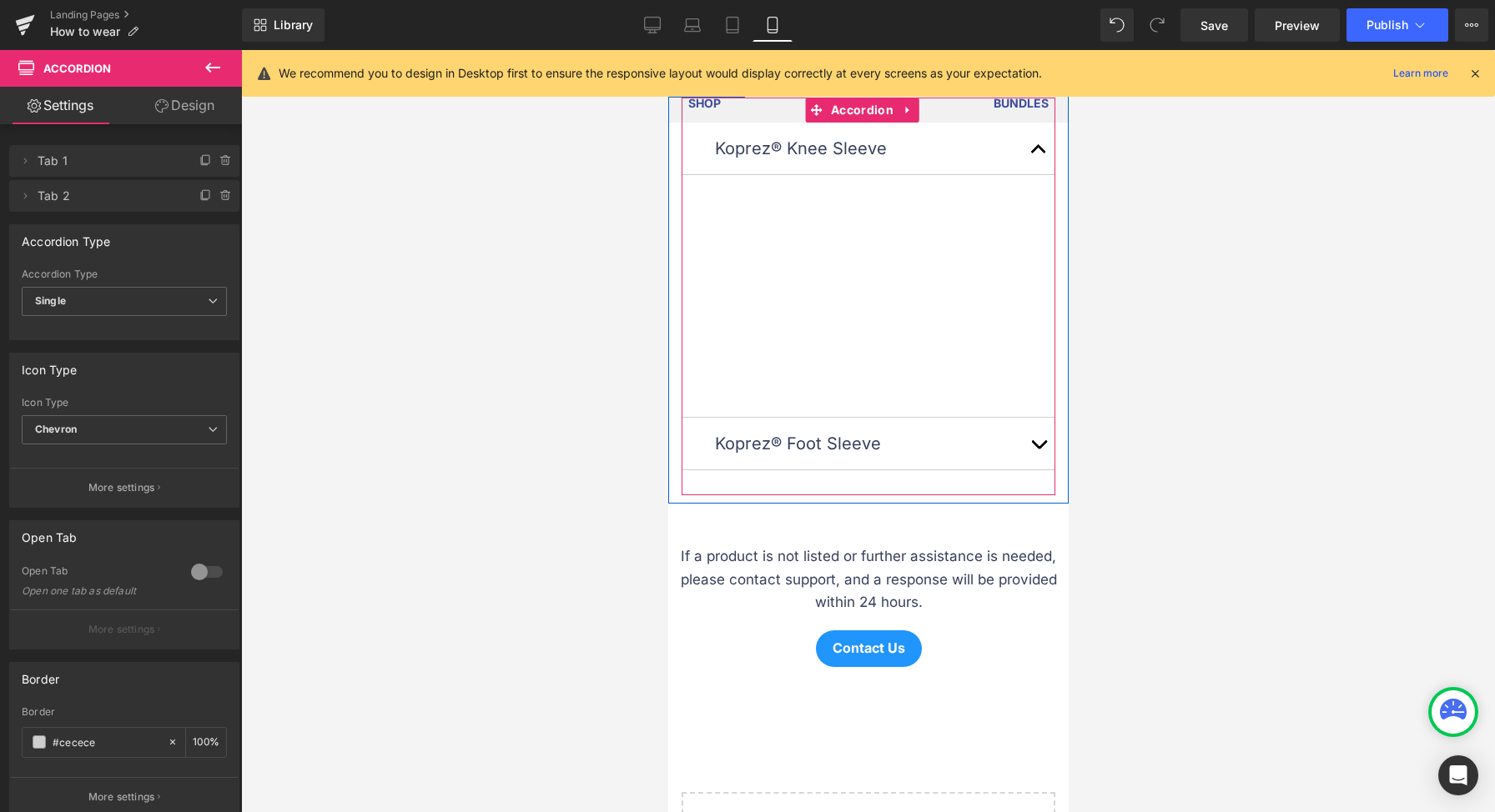
click at [1031, 438] on button "button" at bounding box center [1037, 443] width 34 height 52
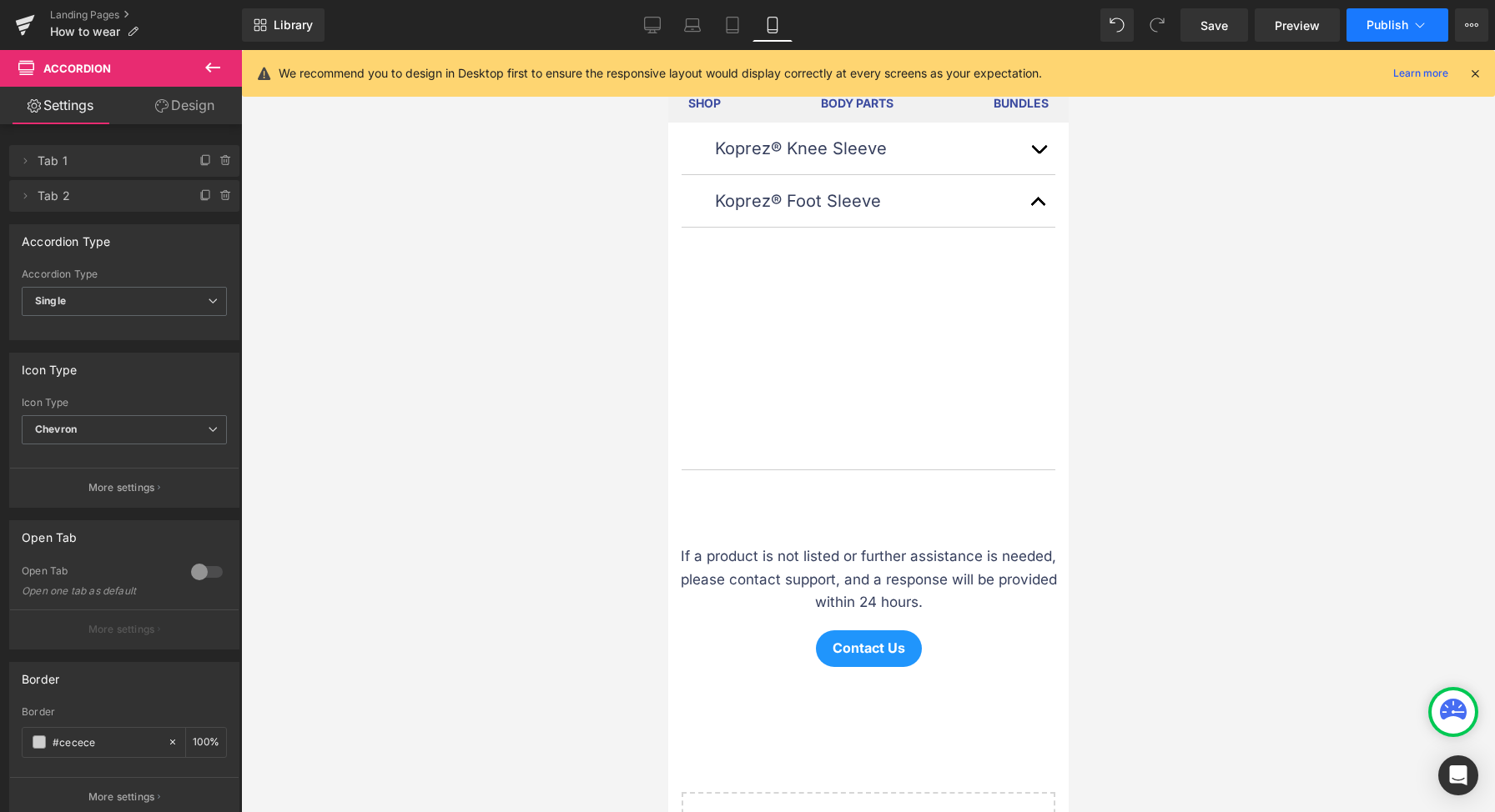
click at [1387, 25] on span "Publish" at bounding box center [1388, 25] width 42 height 13
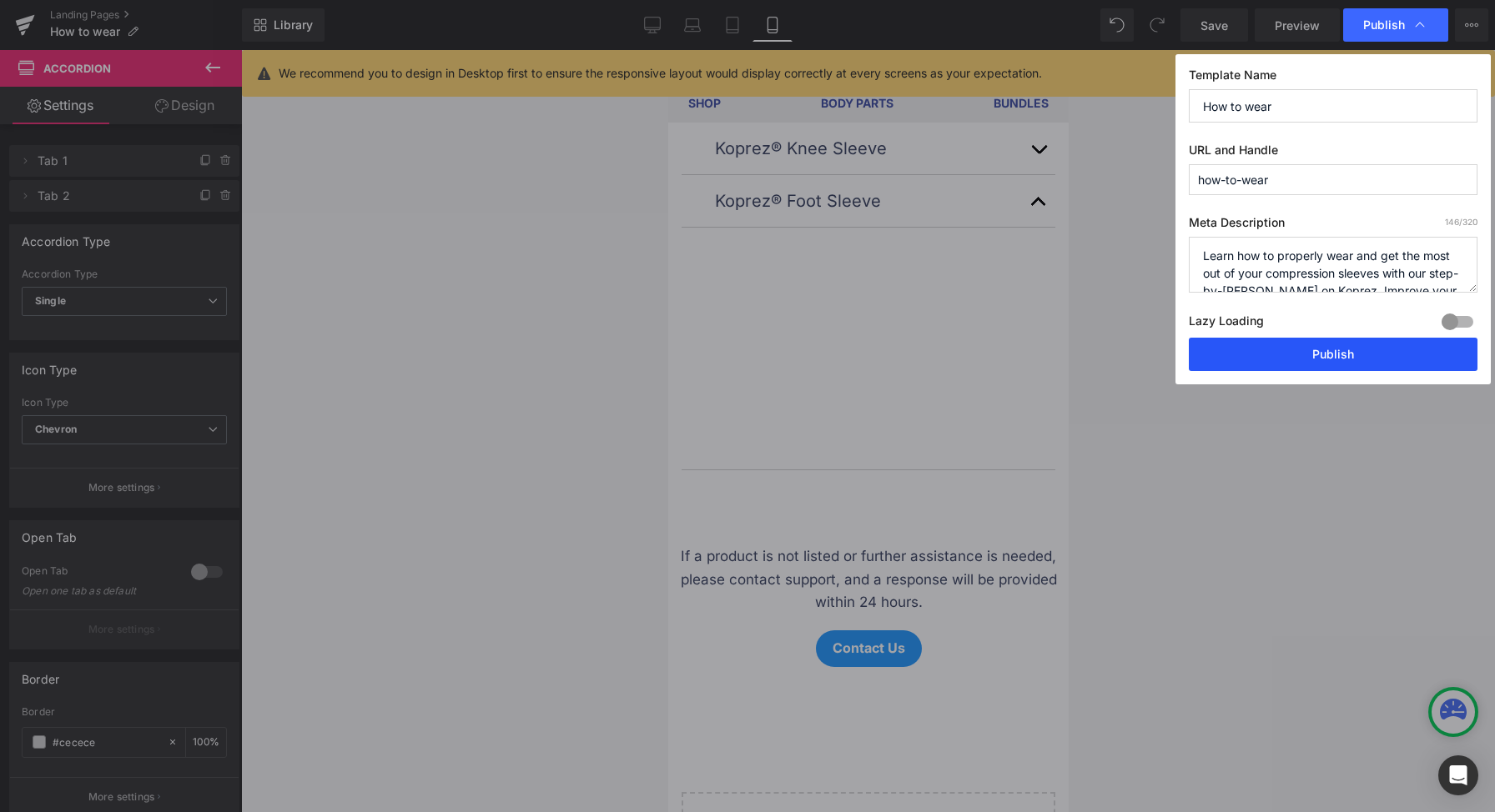
click at [1317, 346] on button "Publish" at bounding box center [1332, 354] width 288 height 34
